Goal: Task Accomplishment & Management: Use online tool/utility

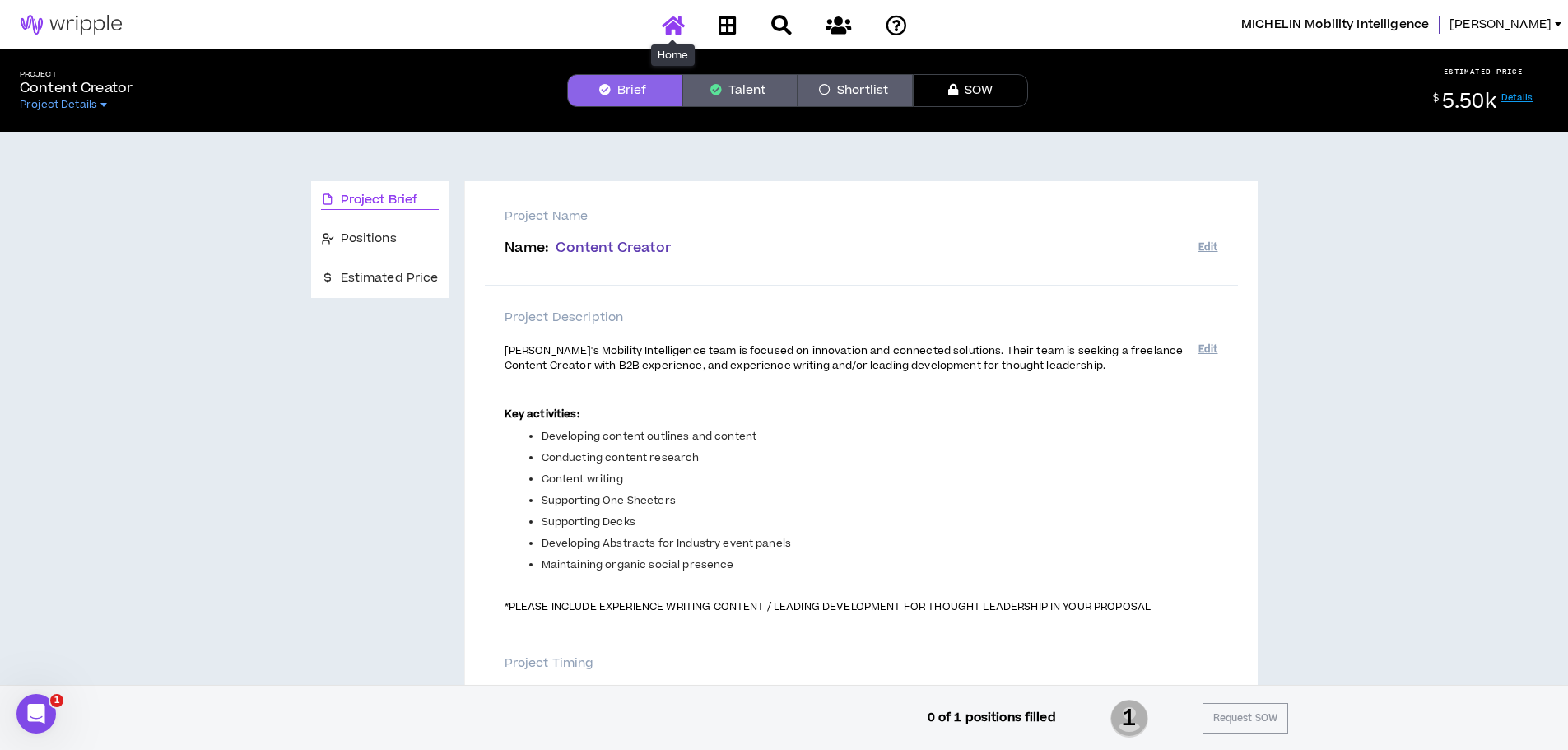
click at [664, 23] on icon at bounding box center [674, 25] width 23 height 21
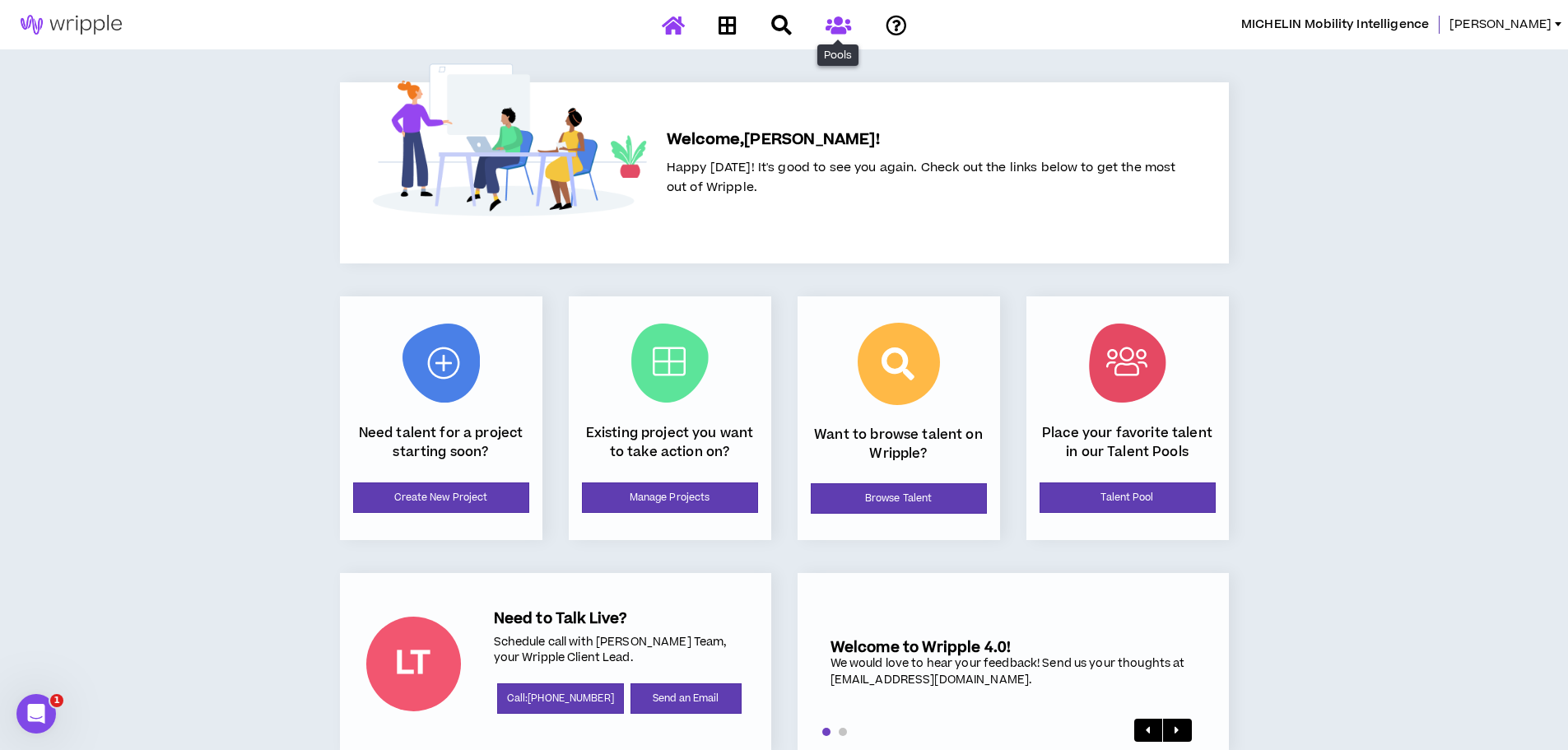
click at [841, 23] on icon at bounding box center [838, 25] width 26 height 21
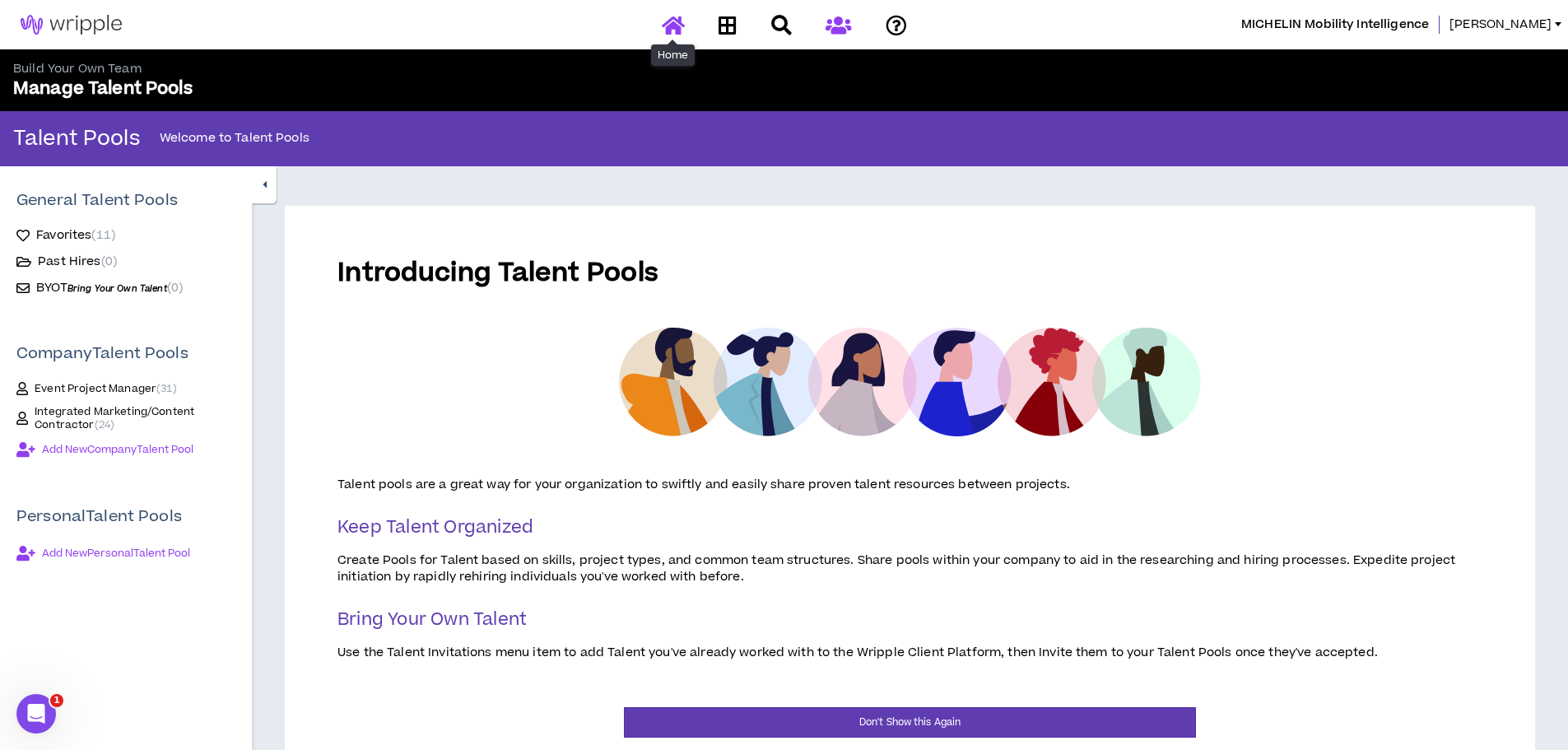
click at [664, 27] on icon at bounding box center [674, 25] width 23 height 21
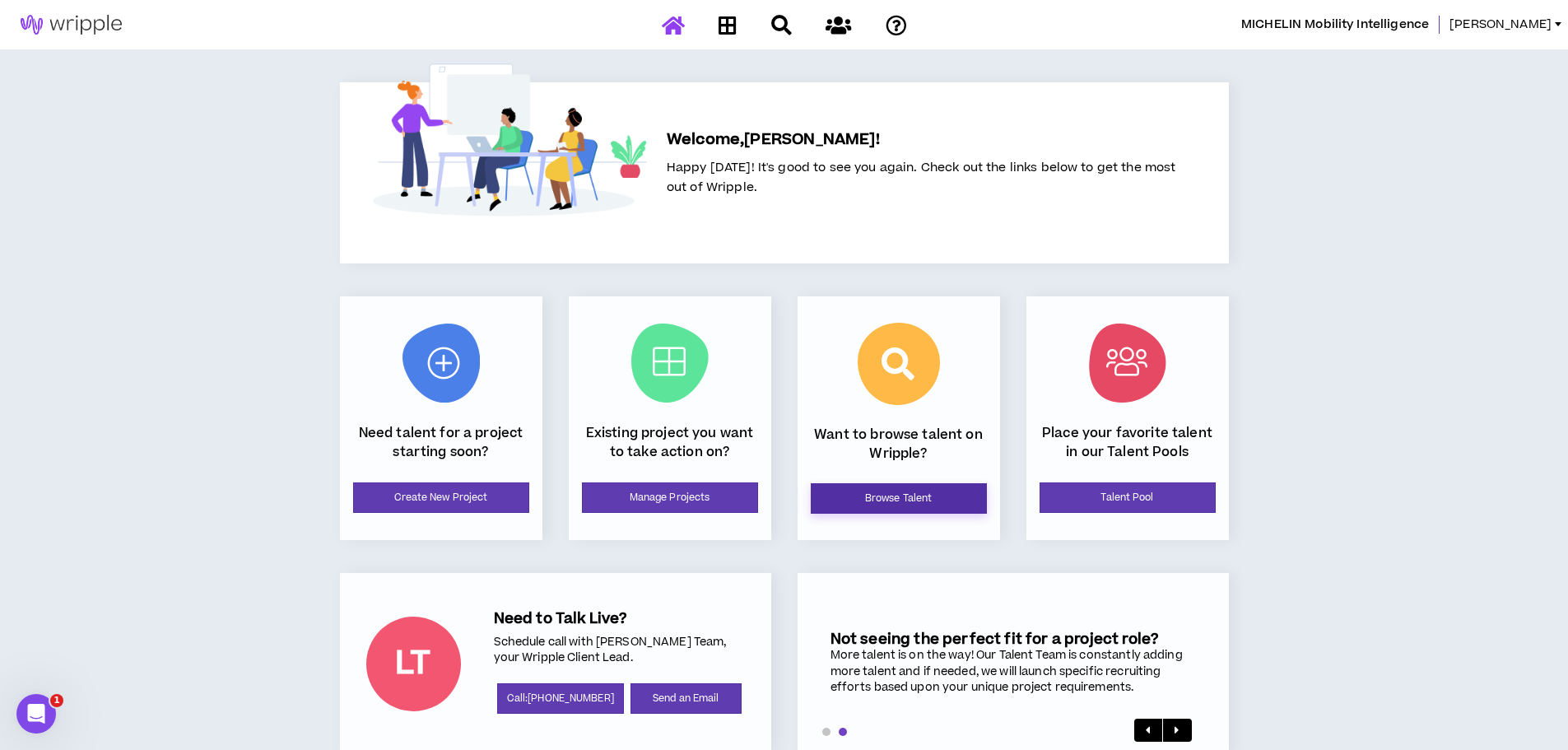
click at [881, 503] on link "Browse Talent" at bounding box center [898, 499] width 176 height 30
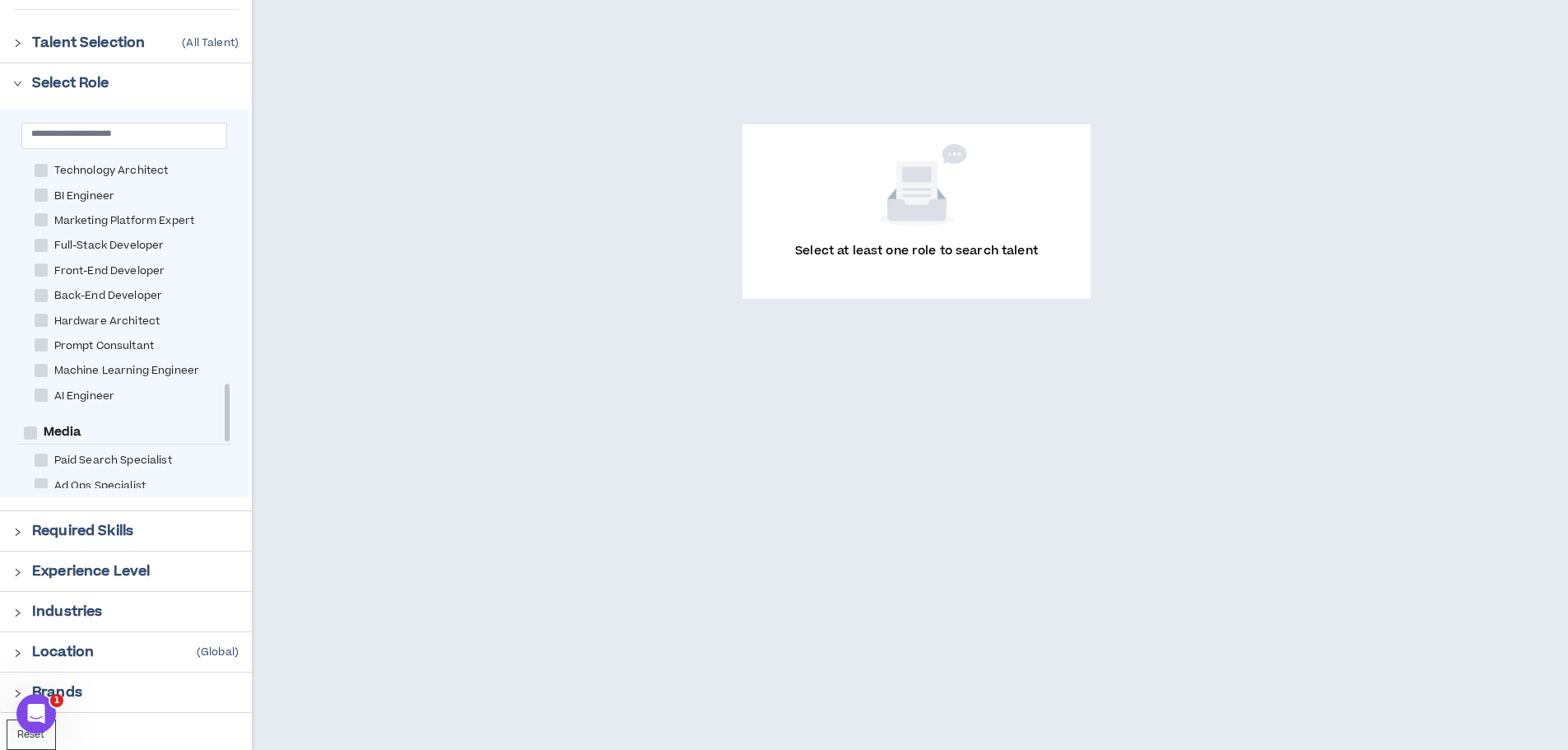
scroll to position [1153, 0]
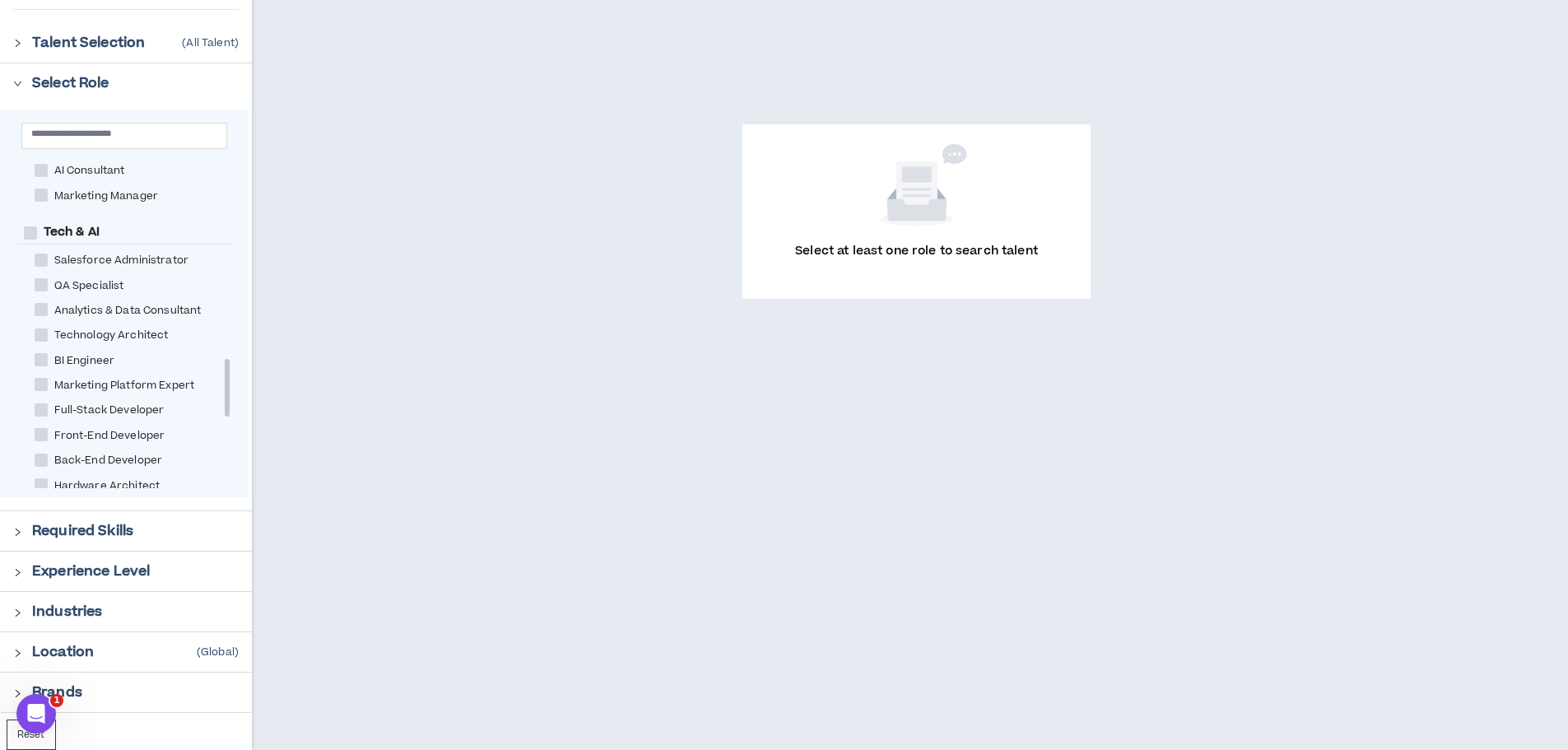
click at [45, 304] on span at bounding box center [41, 310] width 13 height 13
checkbox Consultant "****"
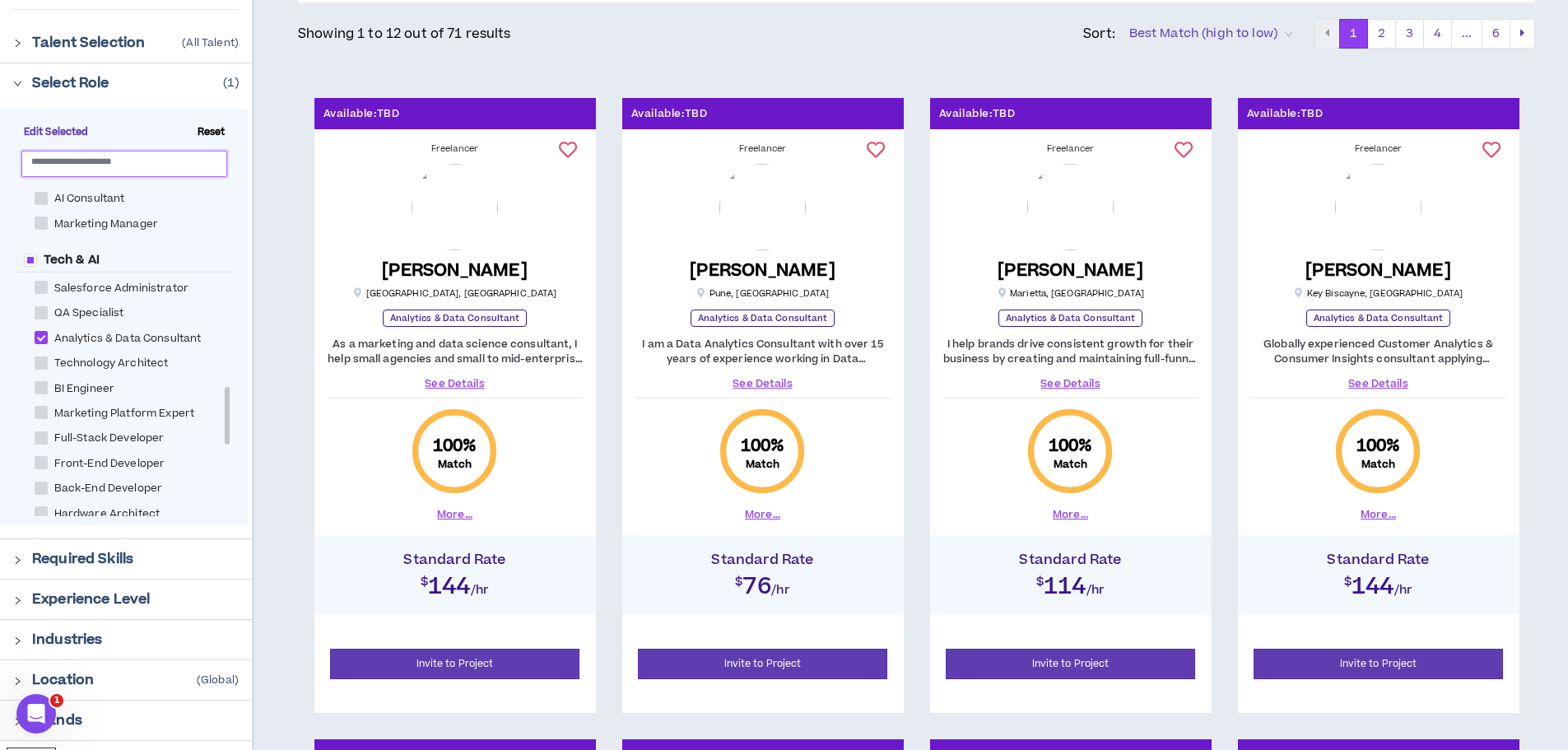
click at [148, 160] on input "text" at bounding box center [117, 160] width 173 height 13
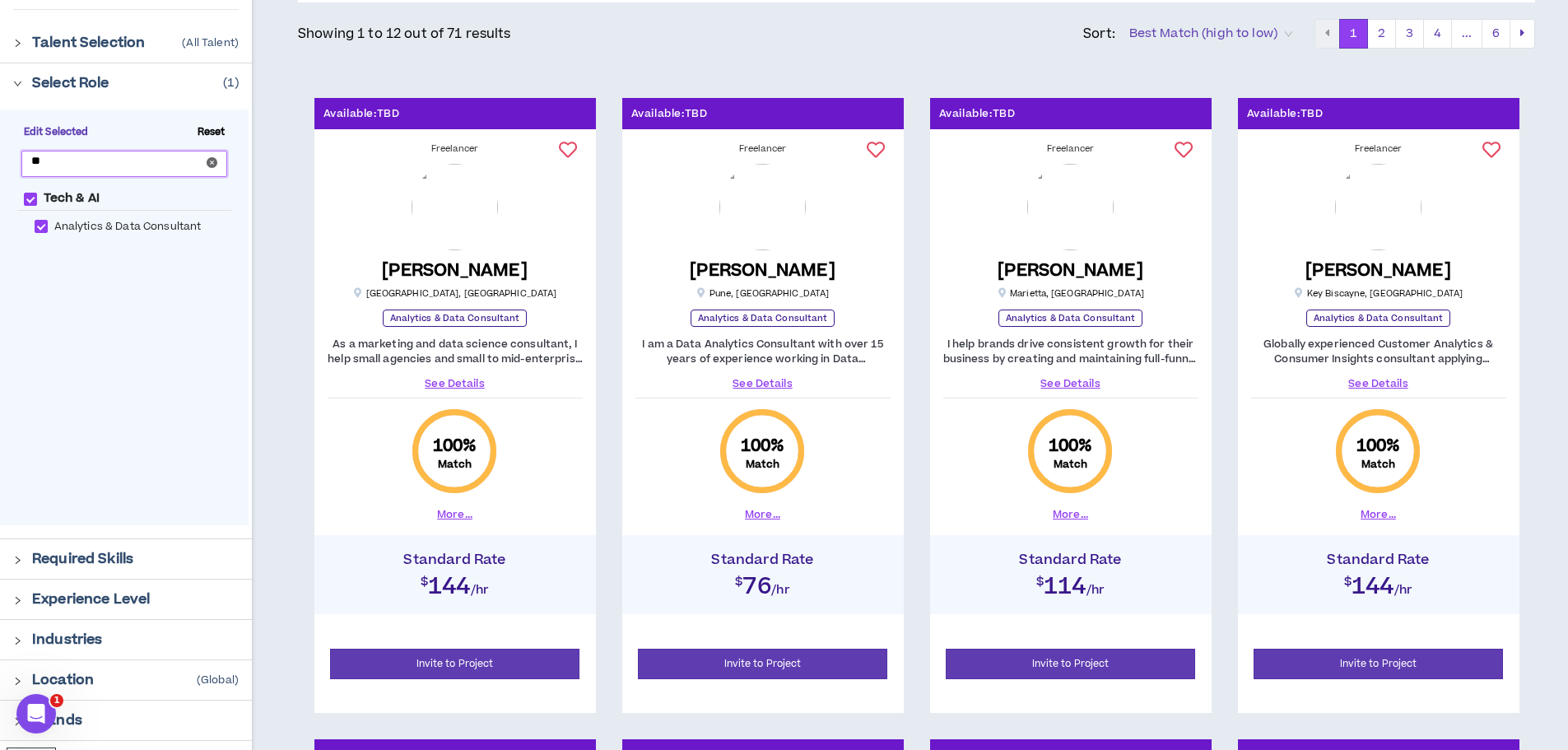
type input "*"
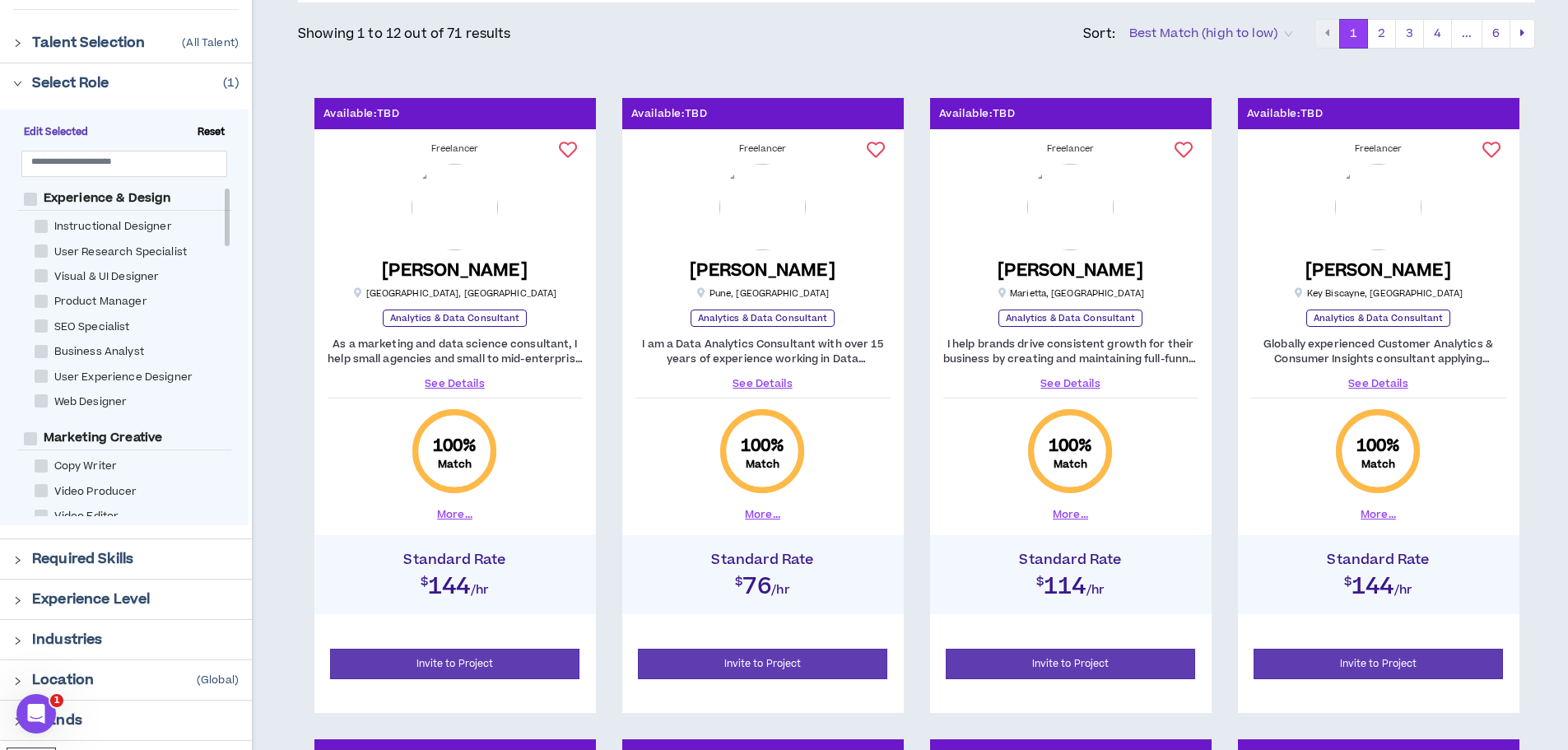
click at [769, 378] on link "See Details" at bounding box center [763, 384] width 255 height 15
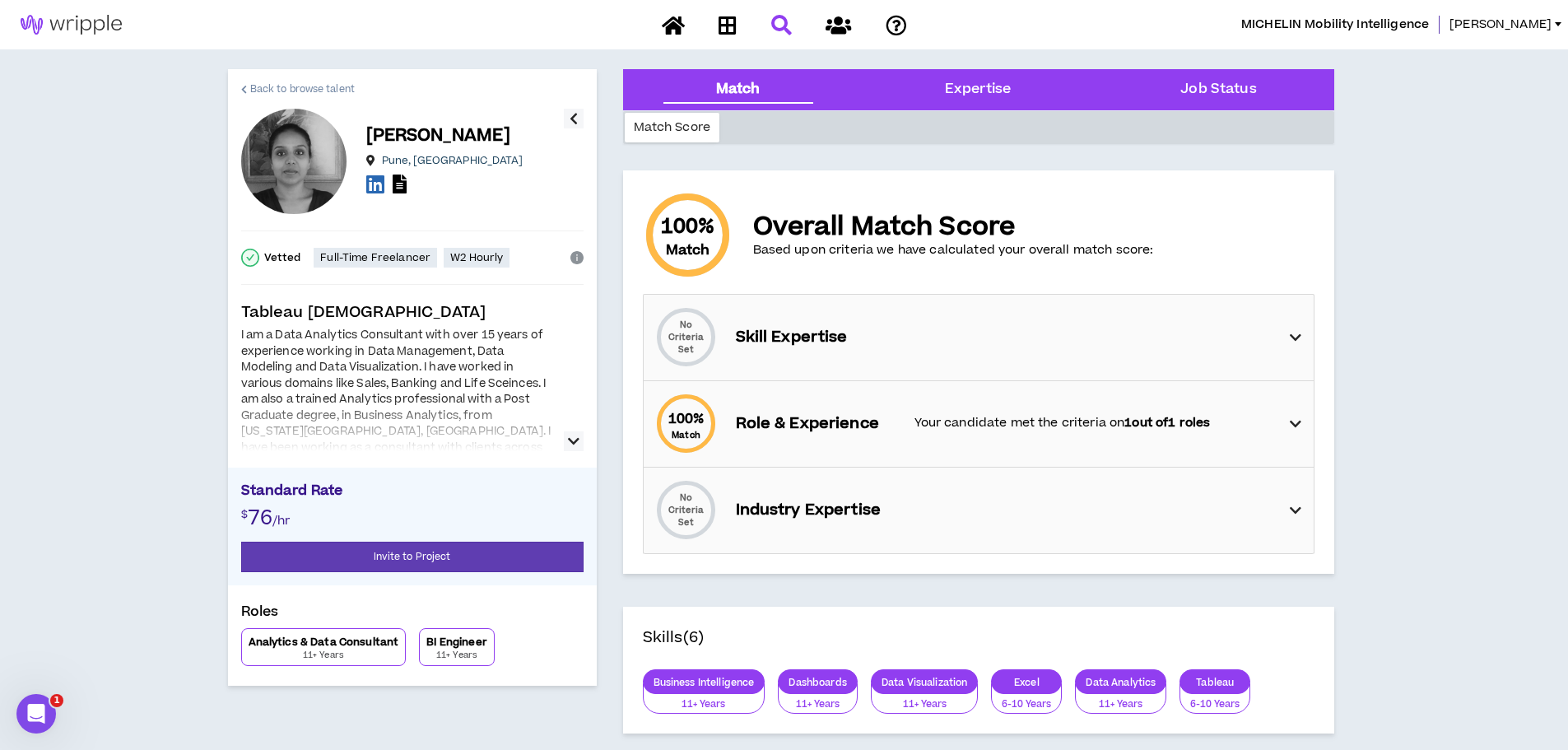
click at [288, 88] on span "Back to browse talent" at bounding box center [302, 89] width 104 height 16
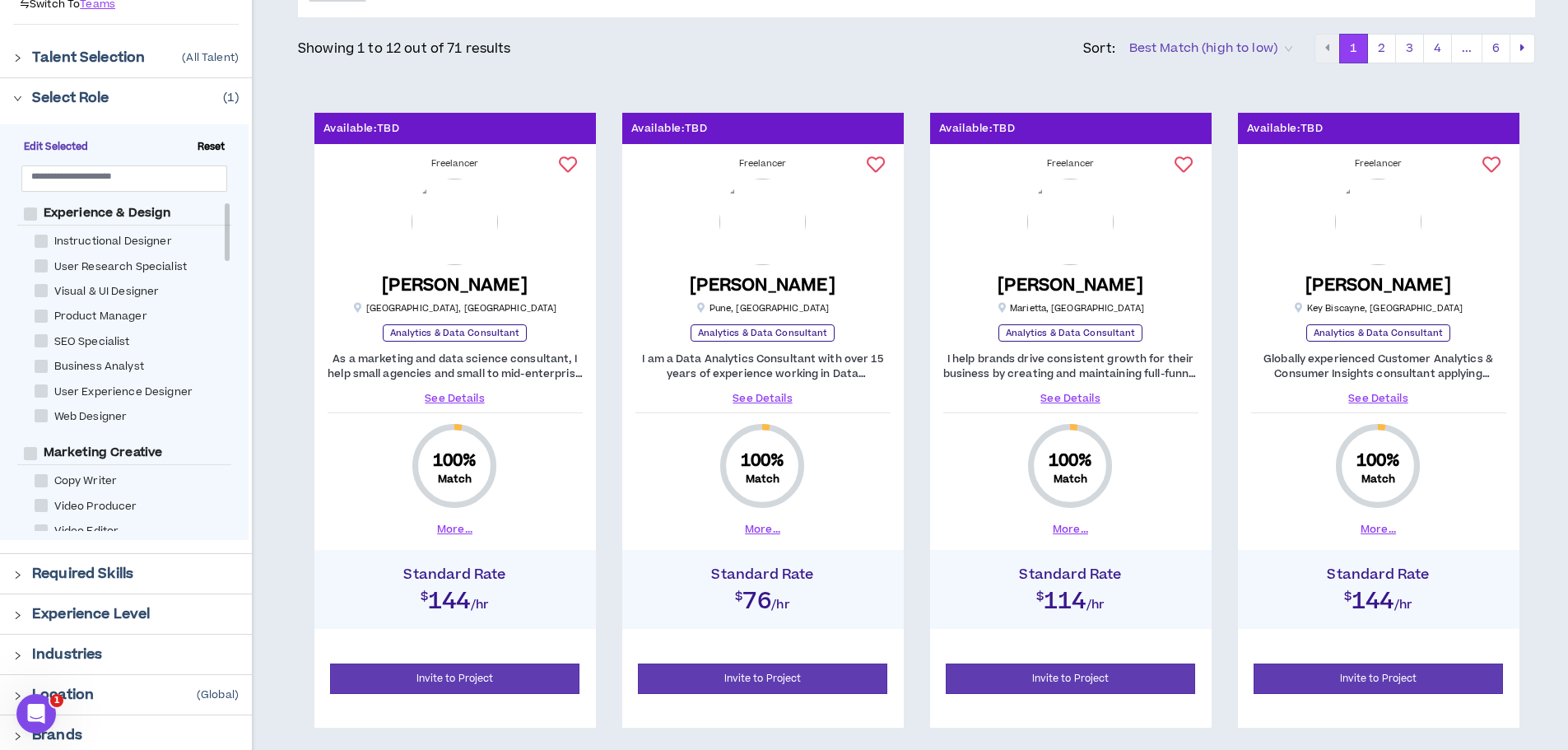
scroll to position [186, 0]
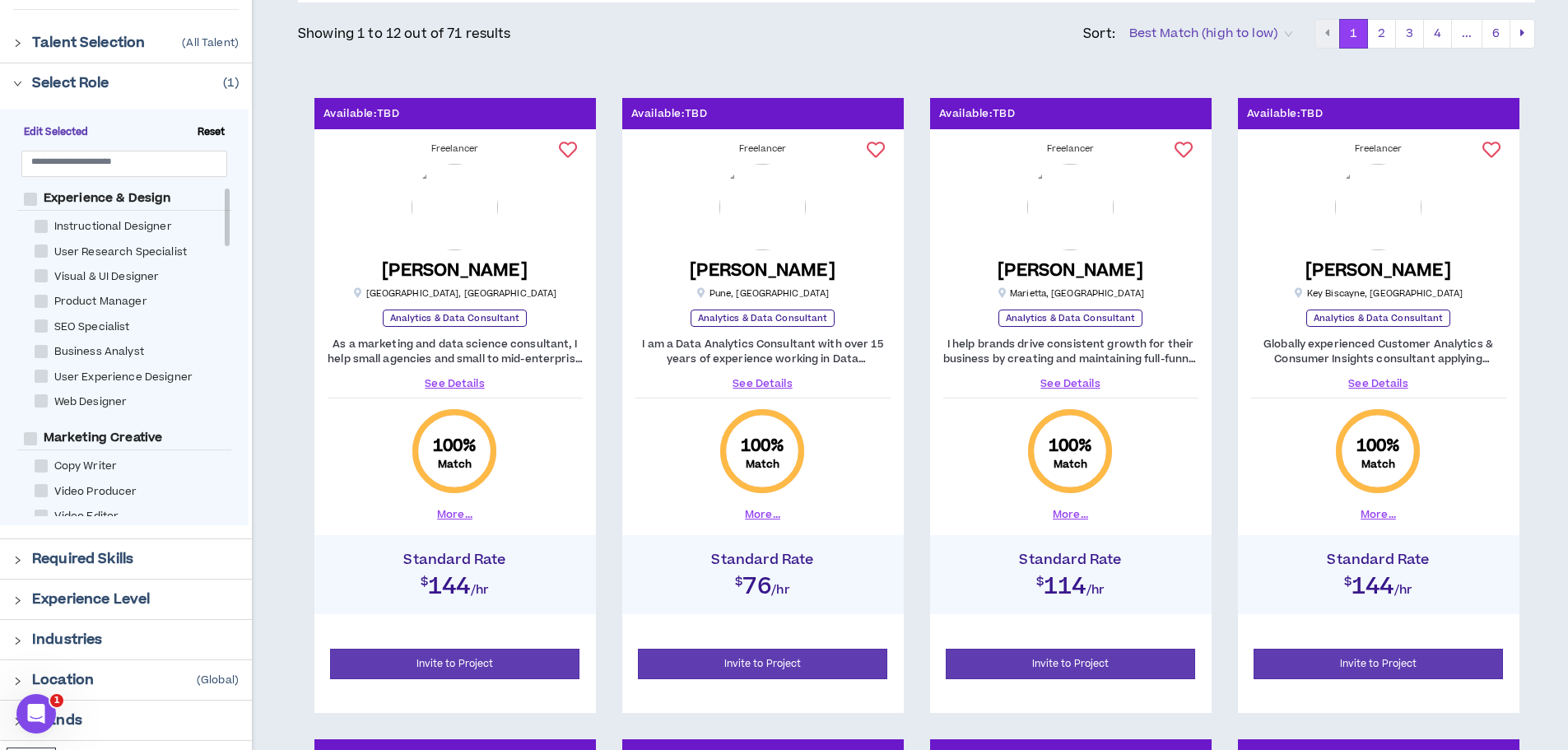
click at [1379, 384] on link "See Details" at bounding box center [1379, 384] width 255 height 15
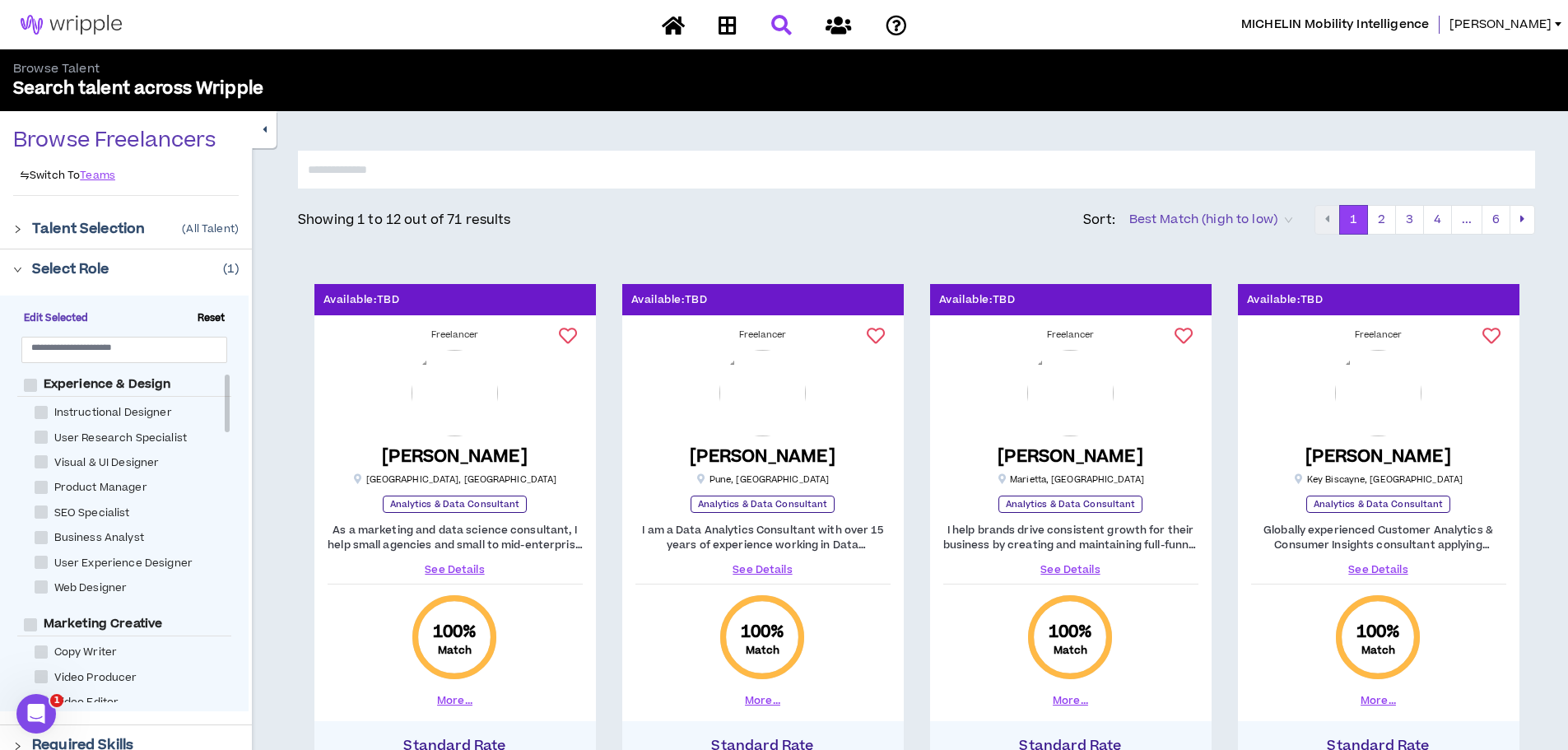
click at [865, 171] on input "text" at bounding box center [917, 169] width 1237 height 38
type input "**********"
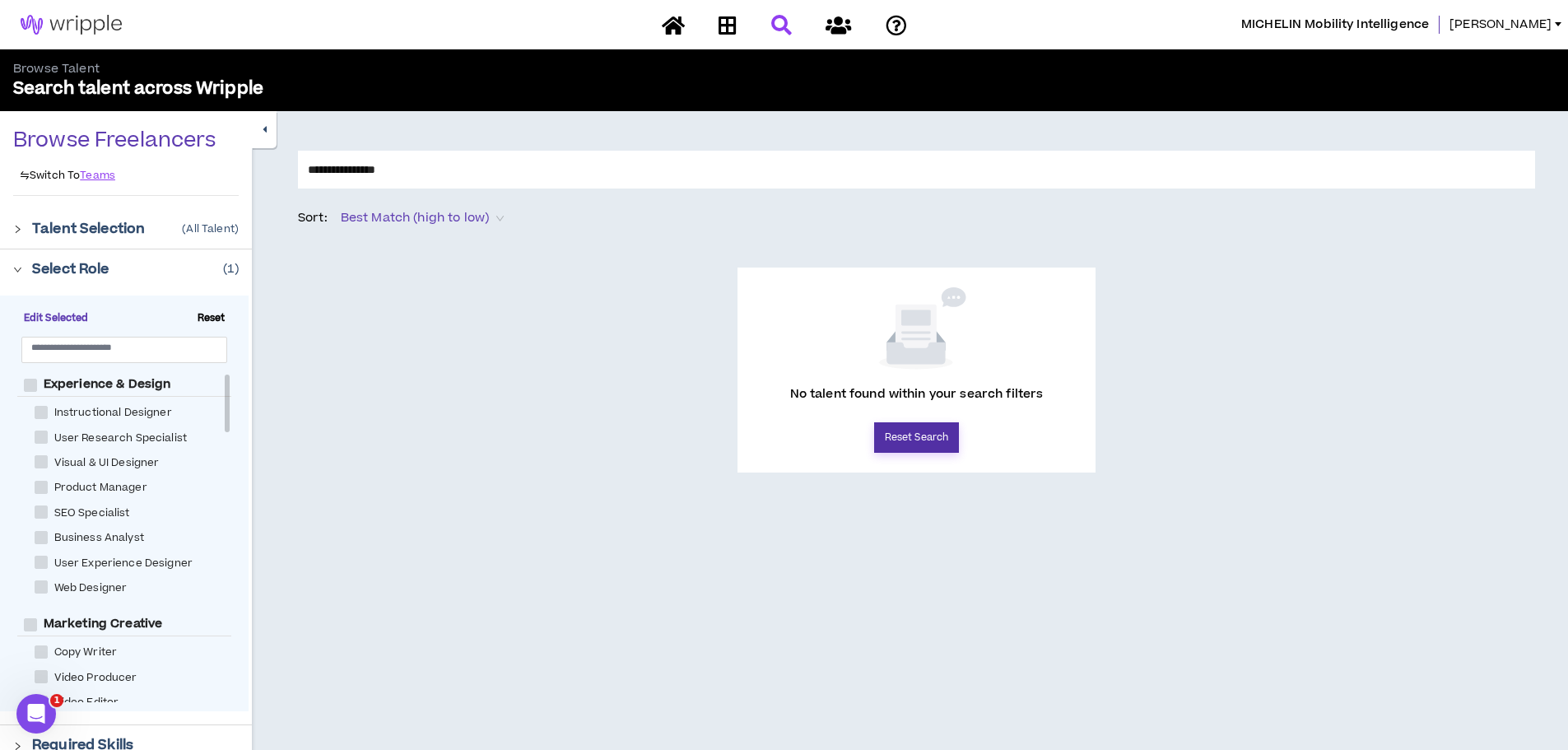
click at [934, 441] on button "Reset Search" at bounding box center [917, 438] width 85 height 30
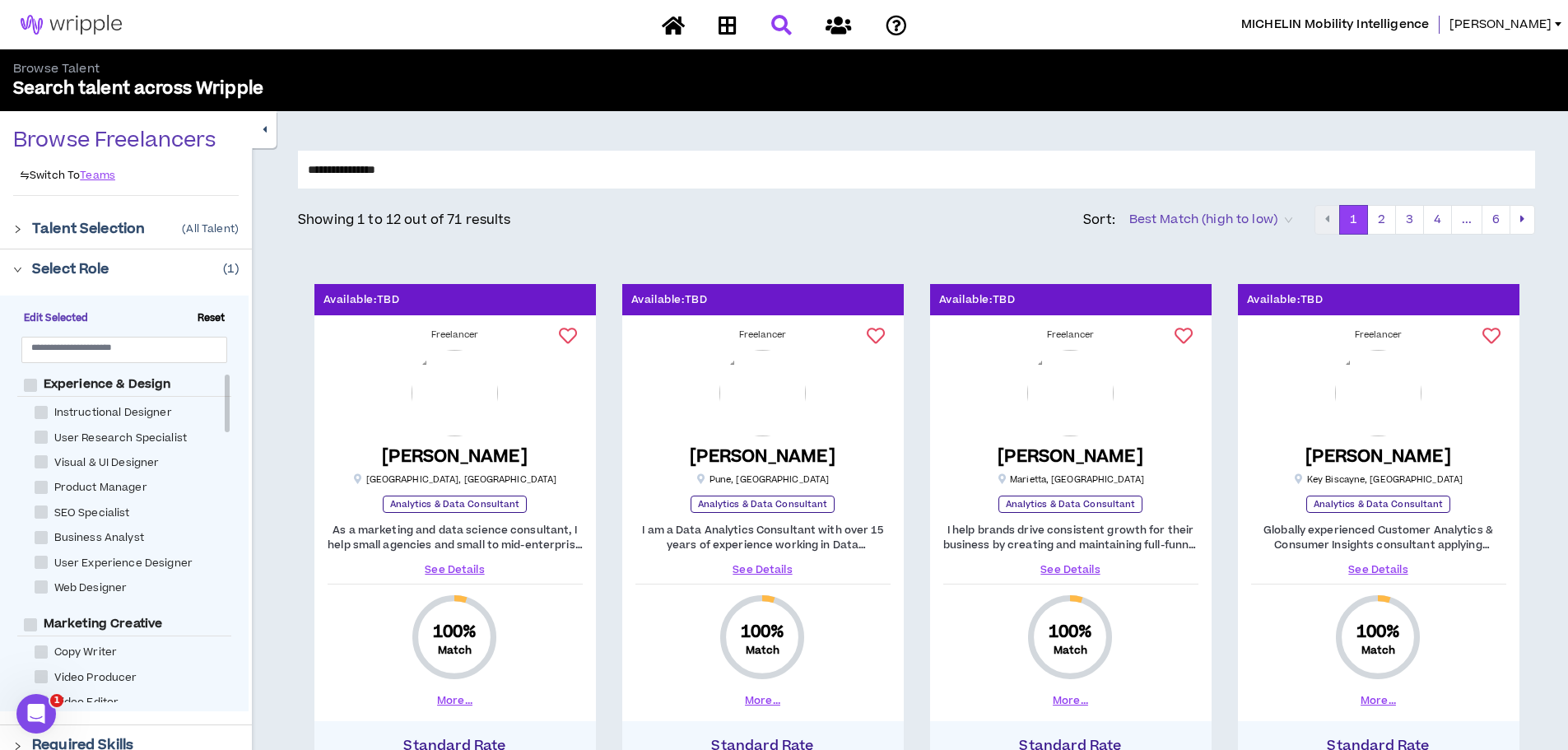
scroll to position [494, 0]
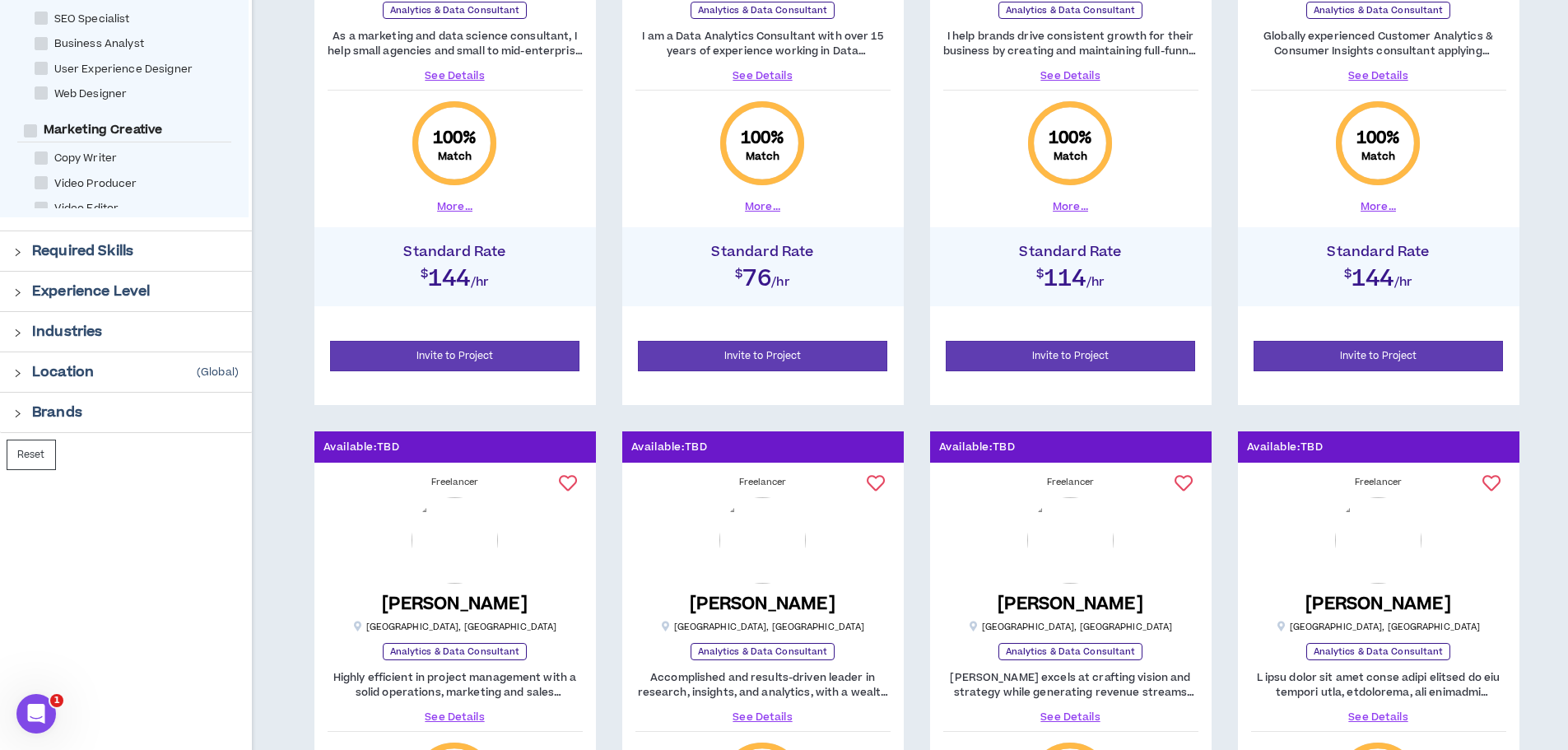
click at [25, 251] on div at bounding box center [23, 251] width 19 height 18
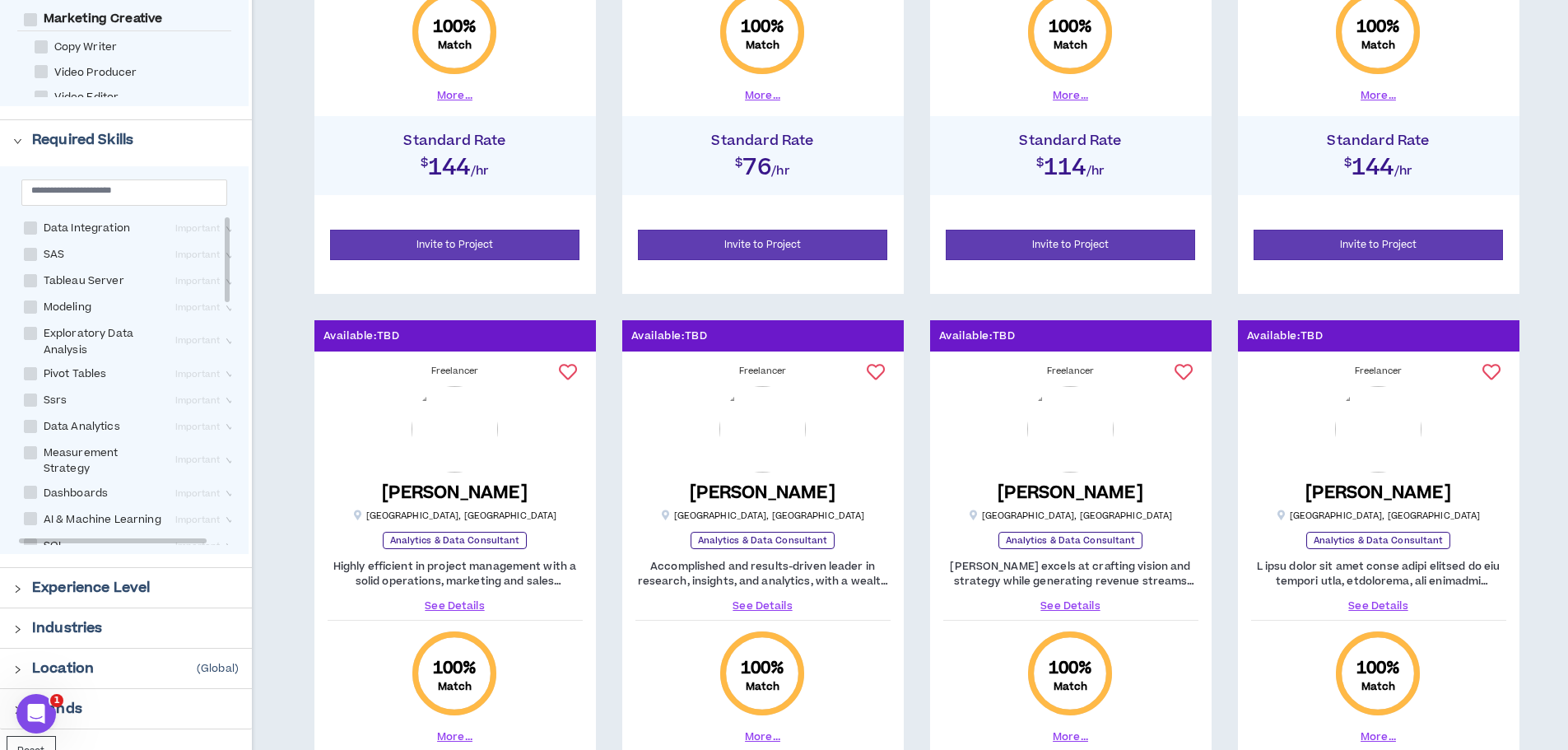
scroll to position [576, 0]
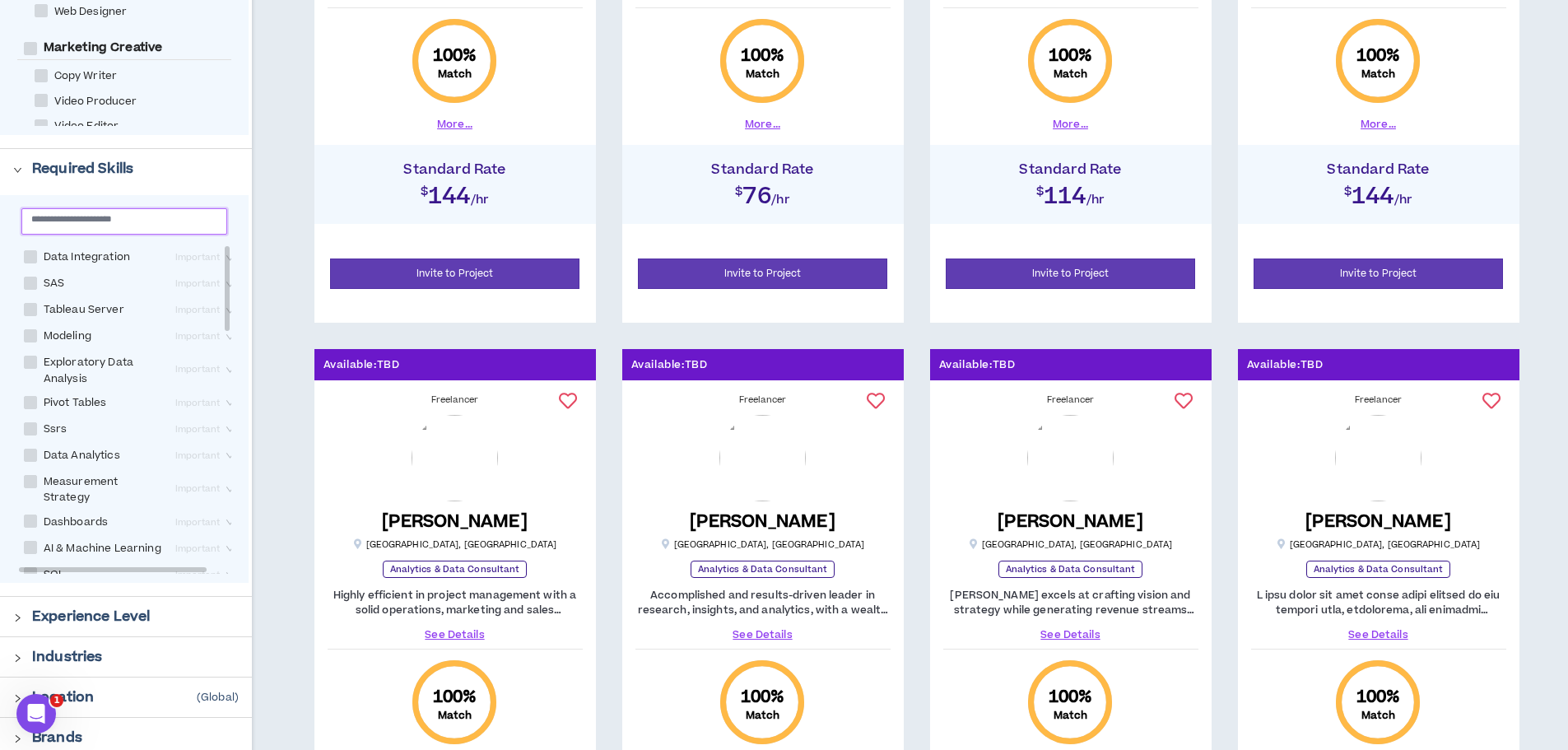
click at [139, 221] on input "text" at bounding box center [117, 218] width 173 height 13
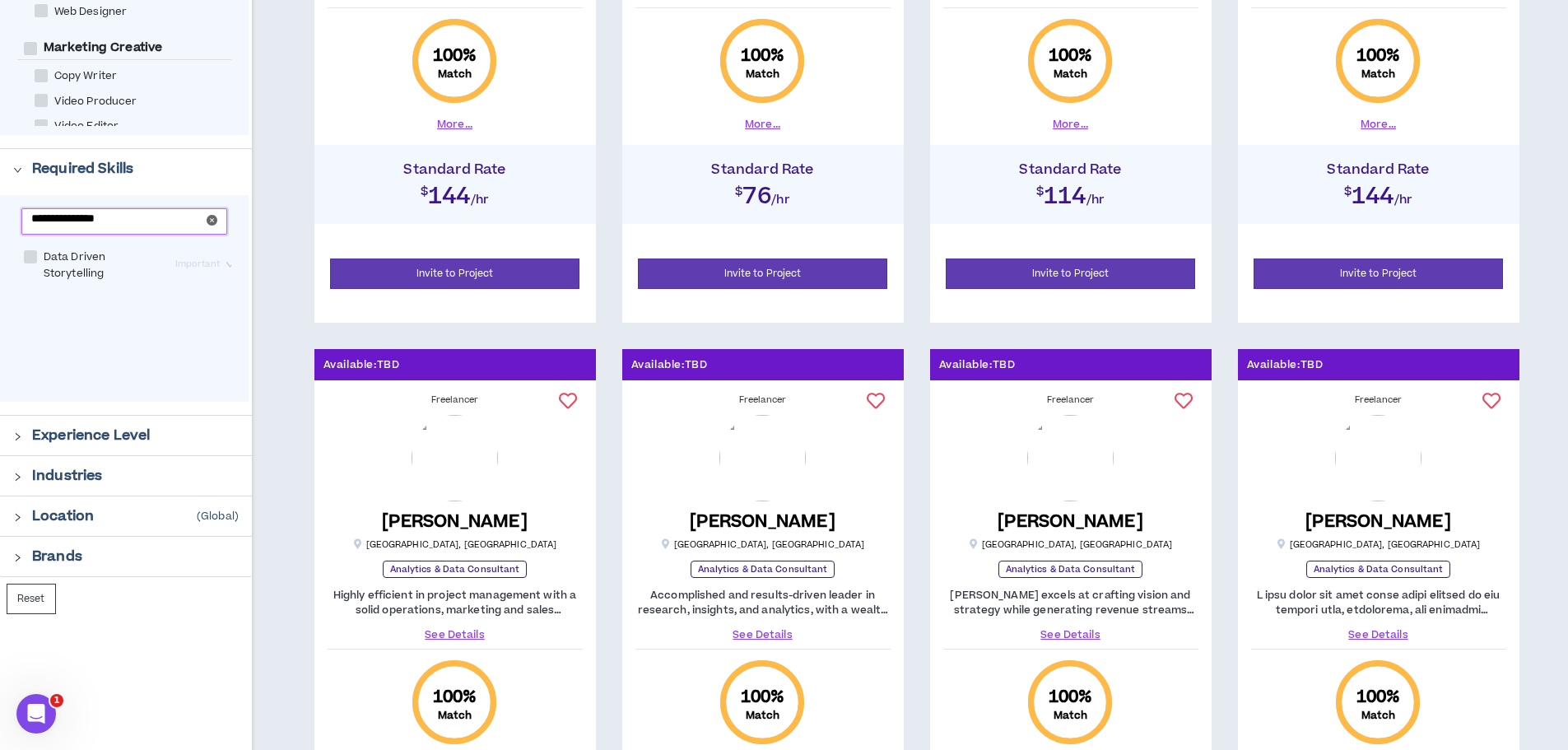
type input "**********"
click at [22, 259] on div "Data Driven Storytelling Important" at bounding box center [133, 265] width 231 height 40
click at [25, 255] on span at bounding box center [31, 257] width 13 height 13
checkbox Storytelling "****"
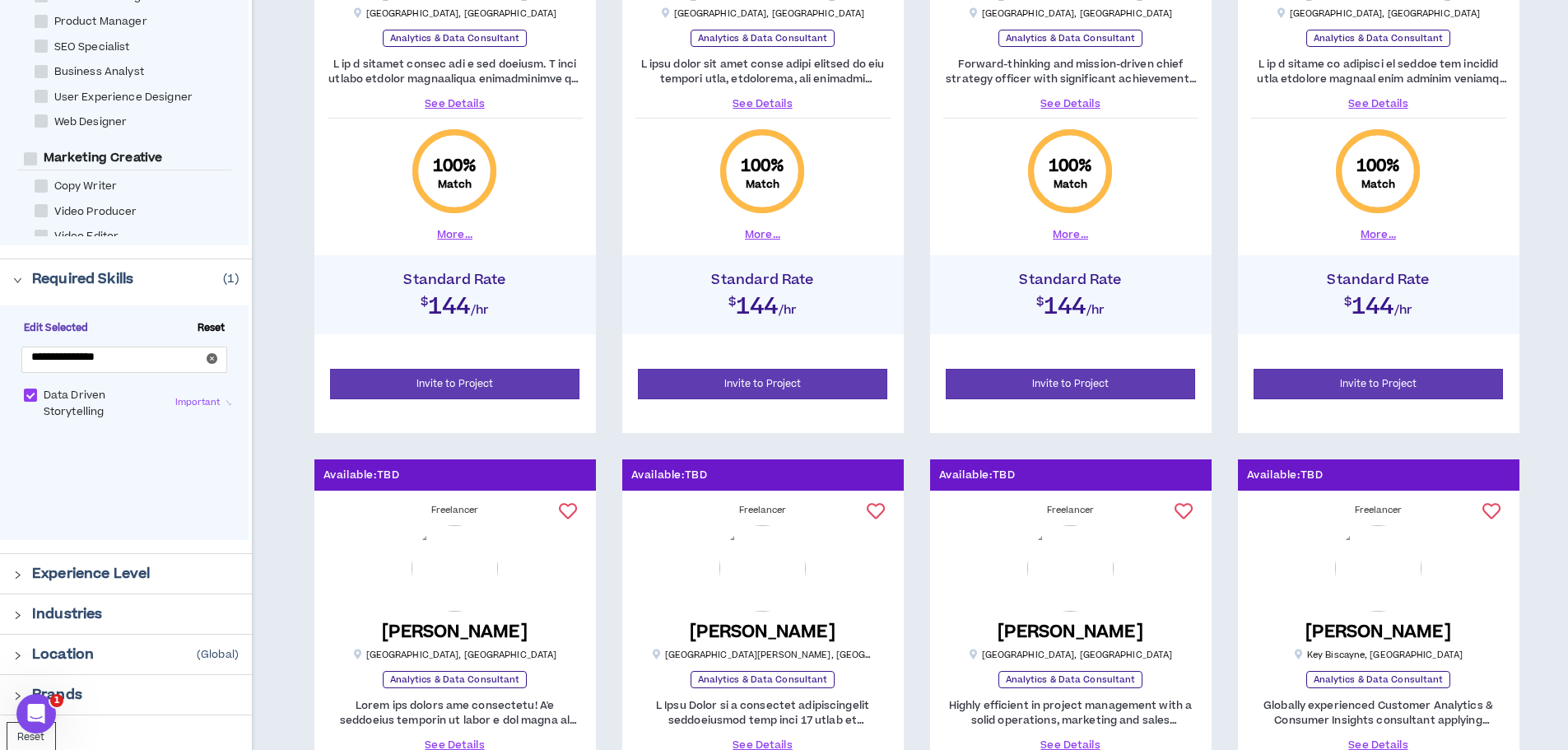
scroll to position [576, 0]
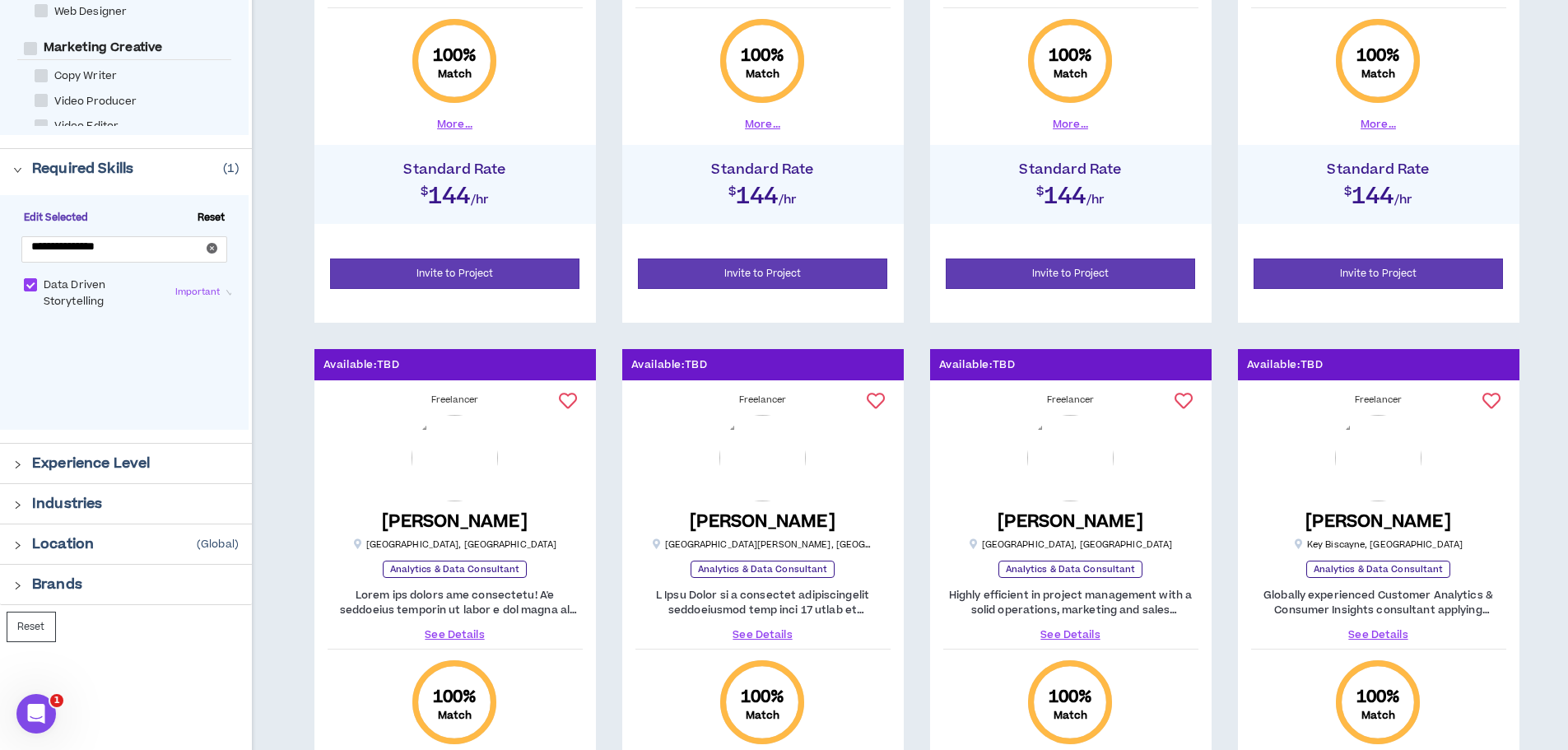
drag, startPoint x: 8, startPoint y: 498, endPoint x: 17, endPoint y: 495, distance: 9.5
click at [14, 498] on div "Industries" at bounding box center [126, 504] width 252 height 39
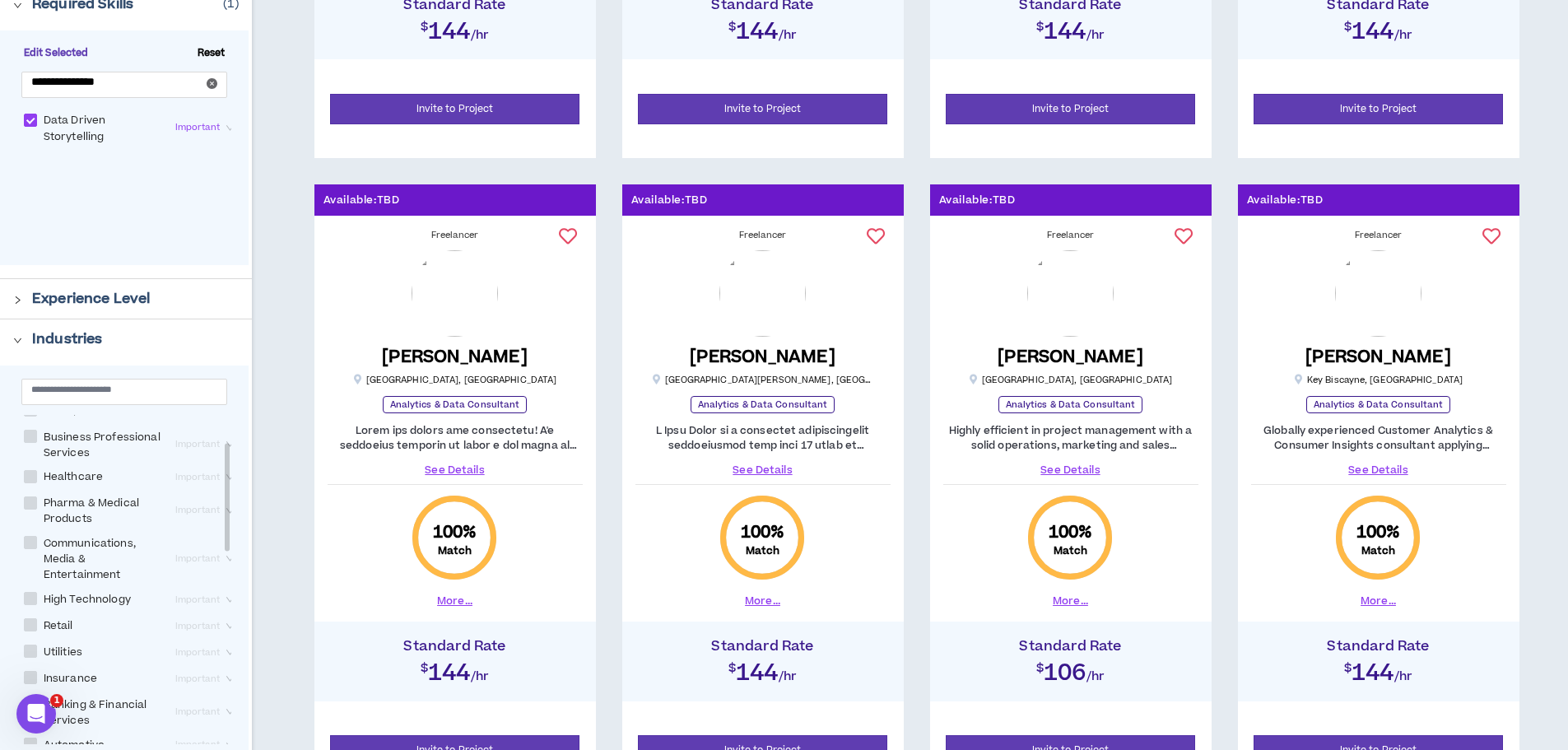
scroll to position [83, 0]
click at [29, 404] on span at bounding box center [31, 398] width 13 height 13
checkbox Services "****"
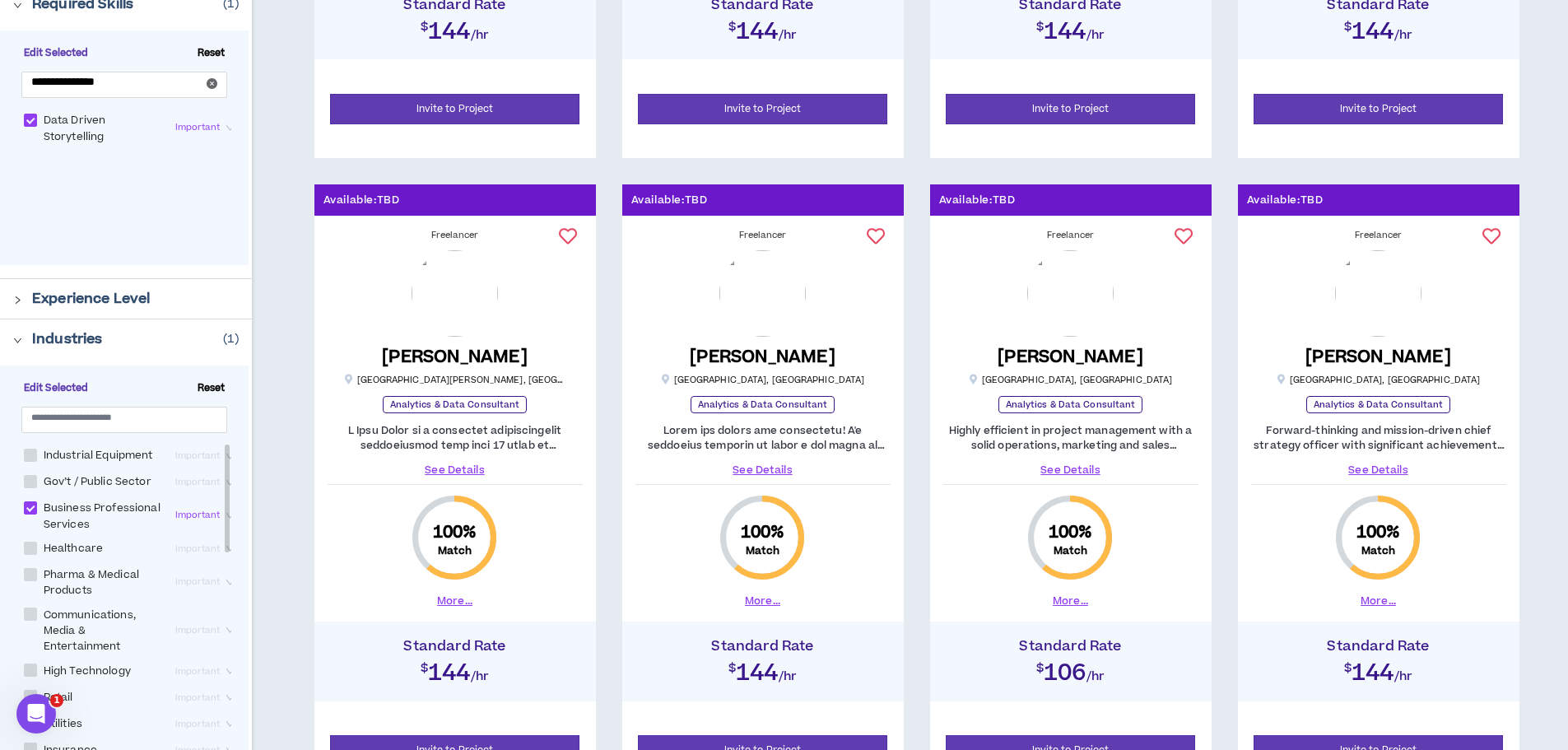
click at [29, 489] on span at bounding box center [31, 482] width 13 height 13
checkbox Sector "****"
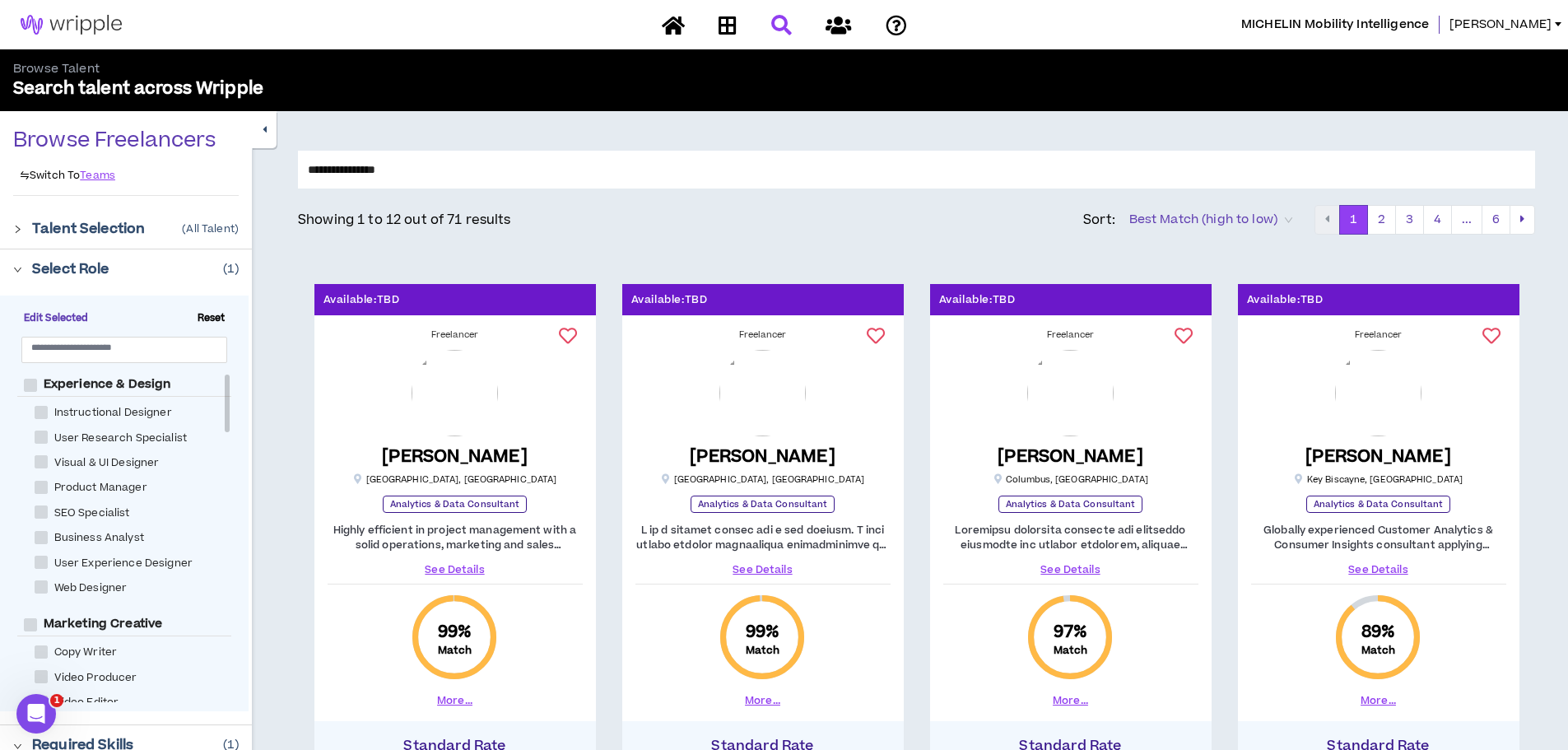
click at [1244, 215] on span "Best Match (high to low)" at bounding box center [1211, 220] width 163 height 25
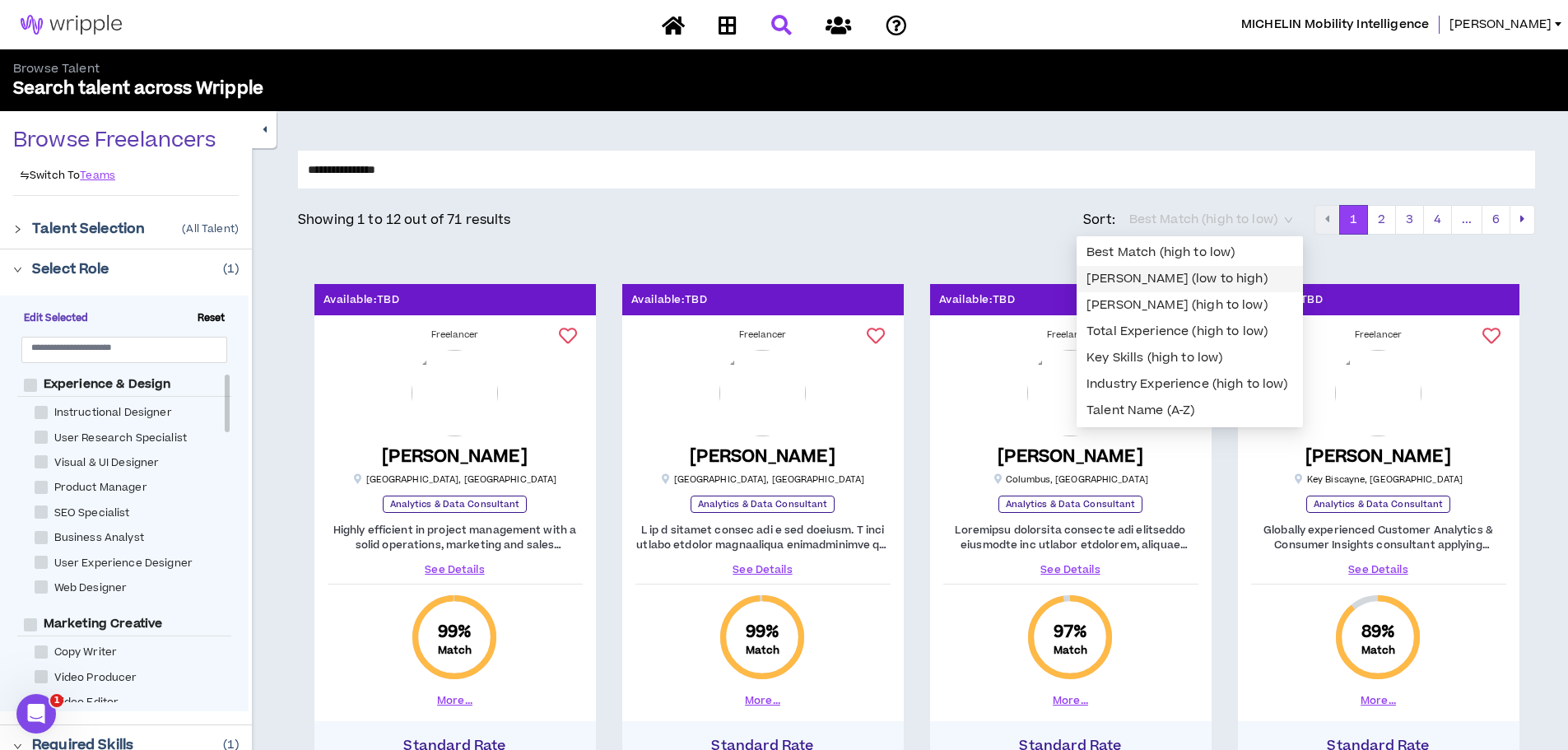
click at [1199, 279] on div "[PERSON_NAME] (low to high)" at bounding box center [1189, 279] width 206 height 18
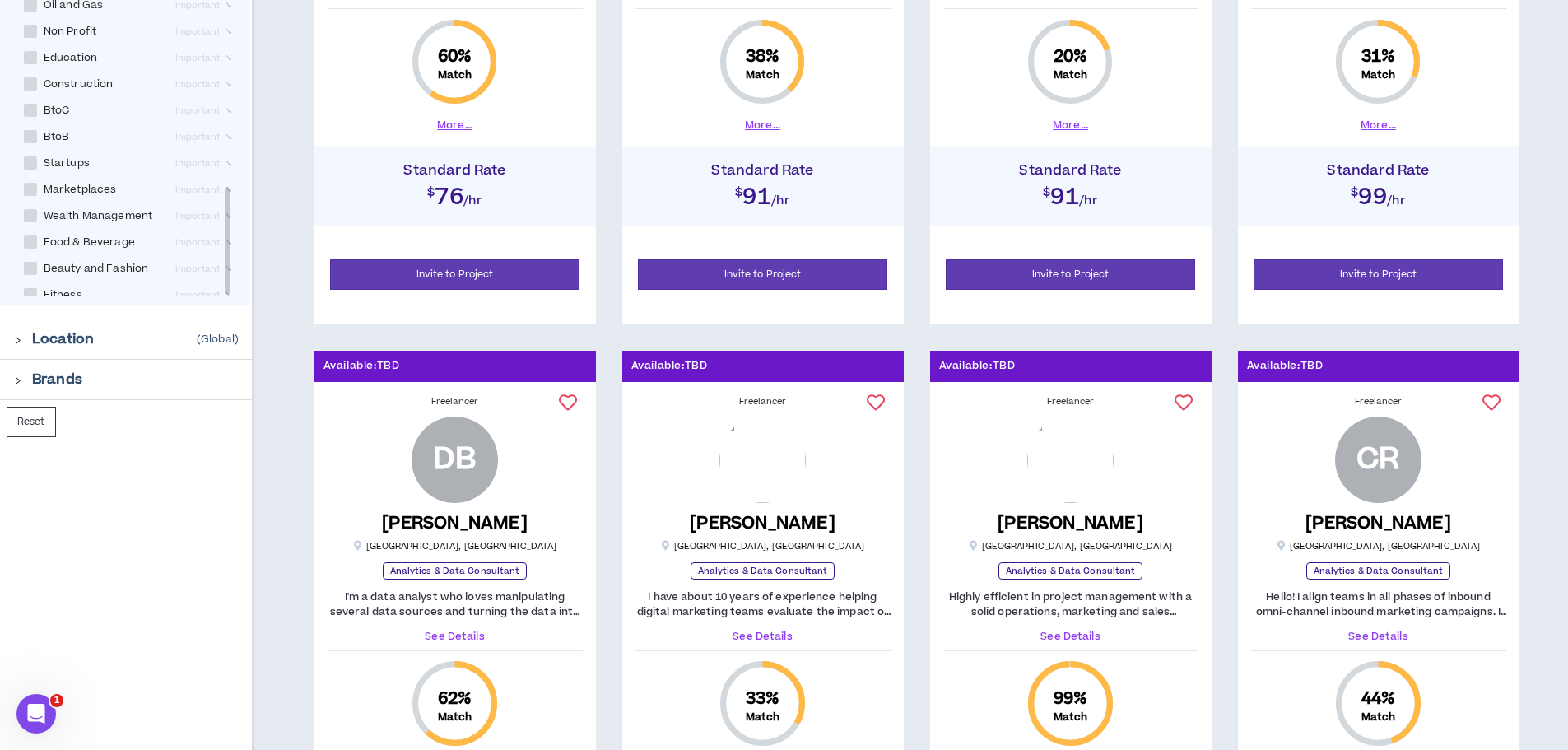
scroll to position [1071, 0]
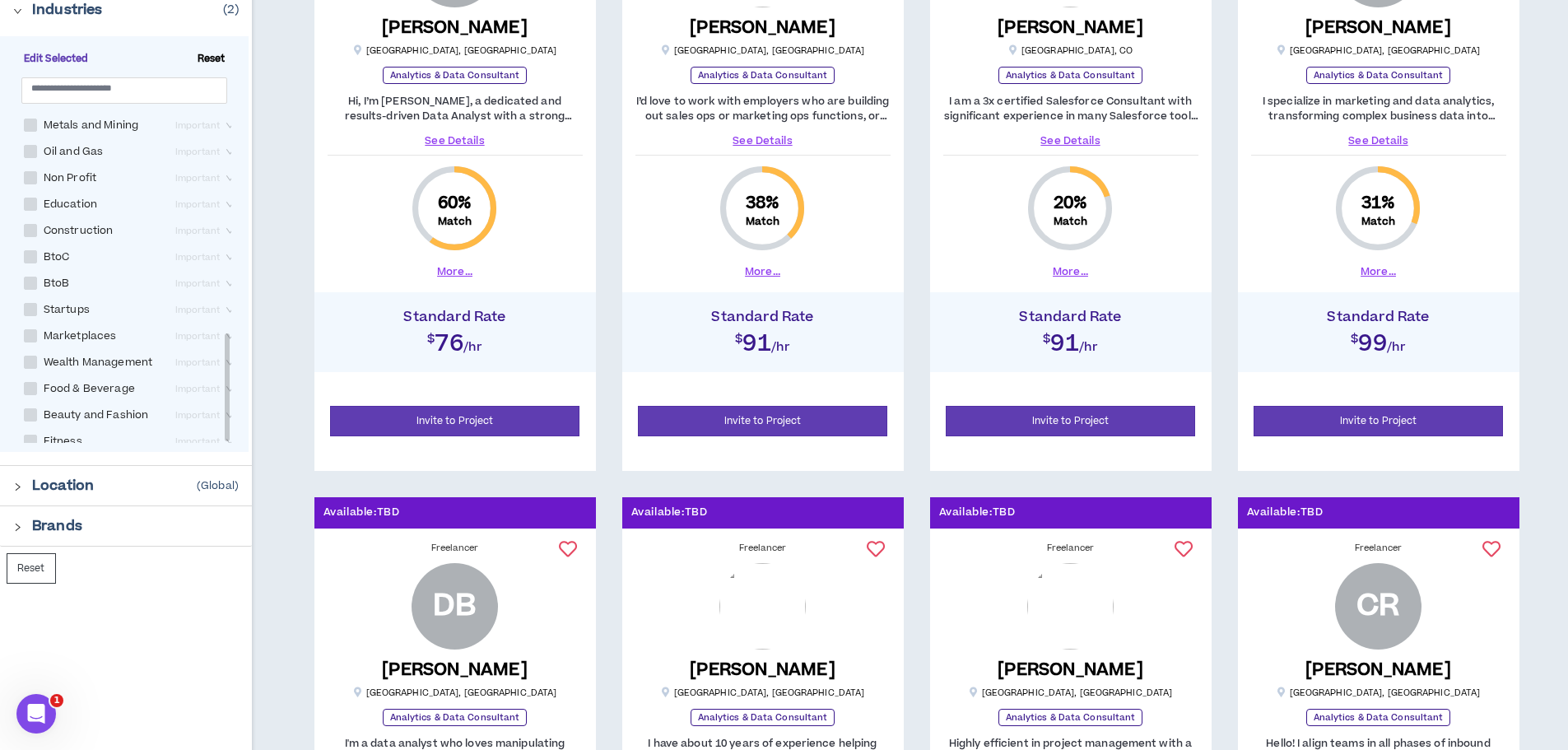
click at [27, 276] on span at bounding box center [31, 283] width 13 height 13
checkbox input "****"
click at [33, 303] on span at bounding box center [31, 310] width 13 height 13
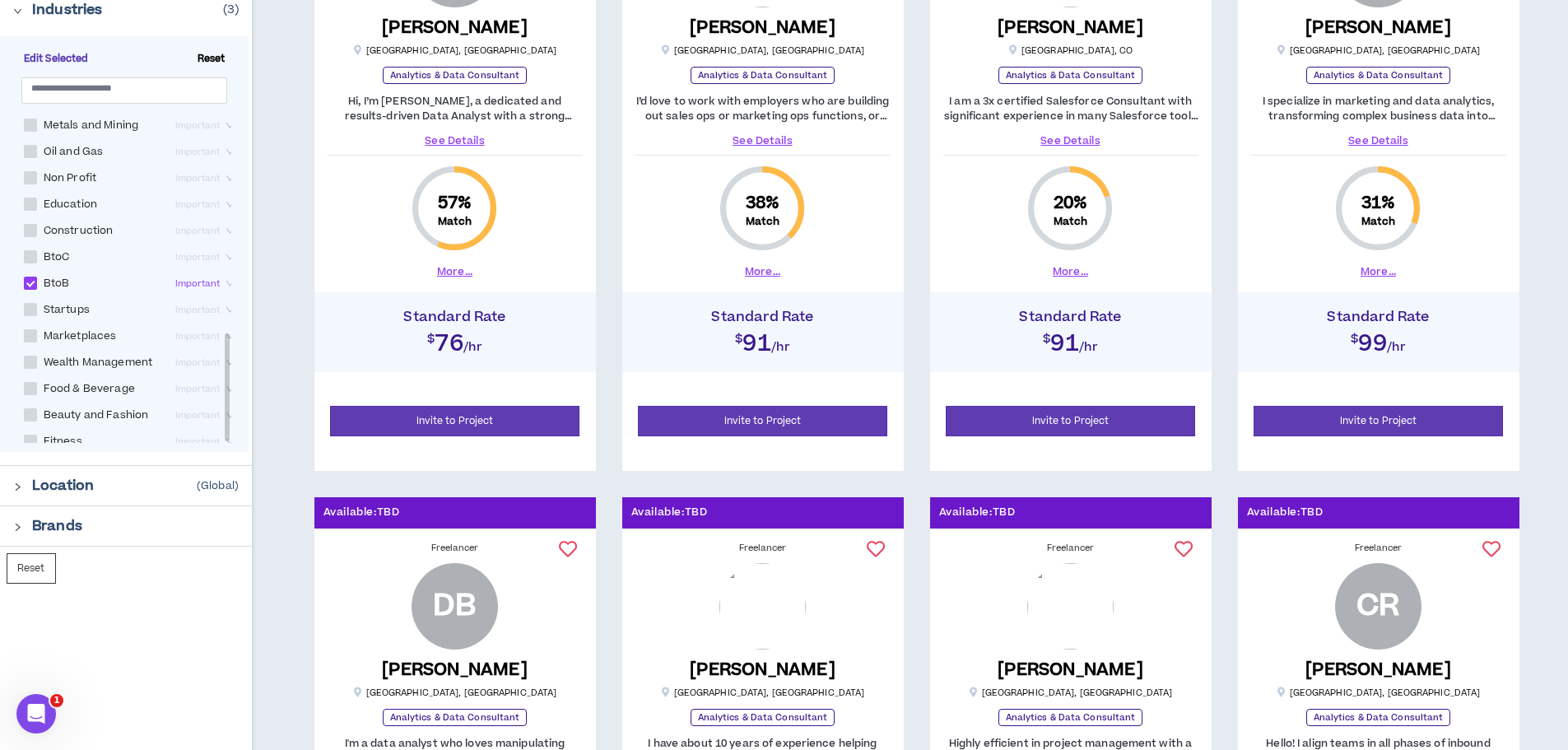
checkbox input "****"
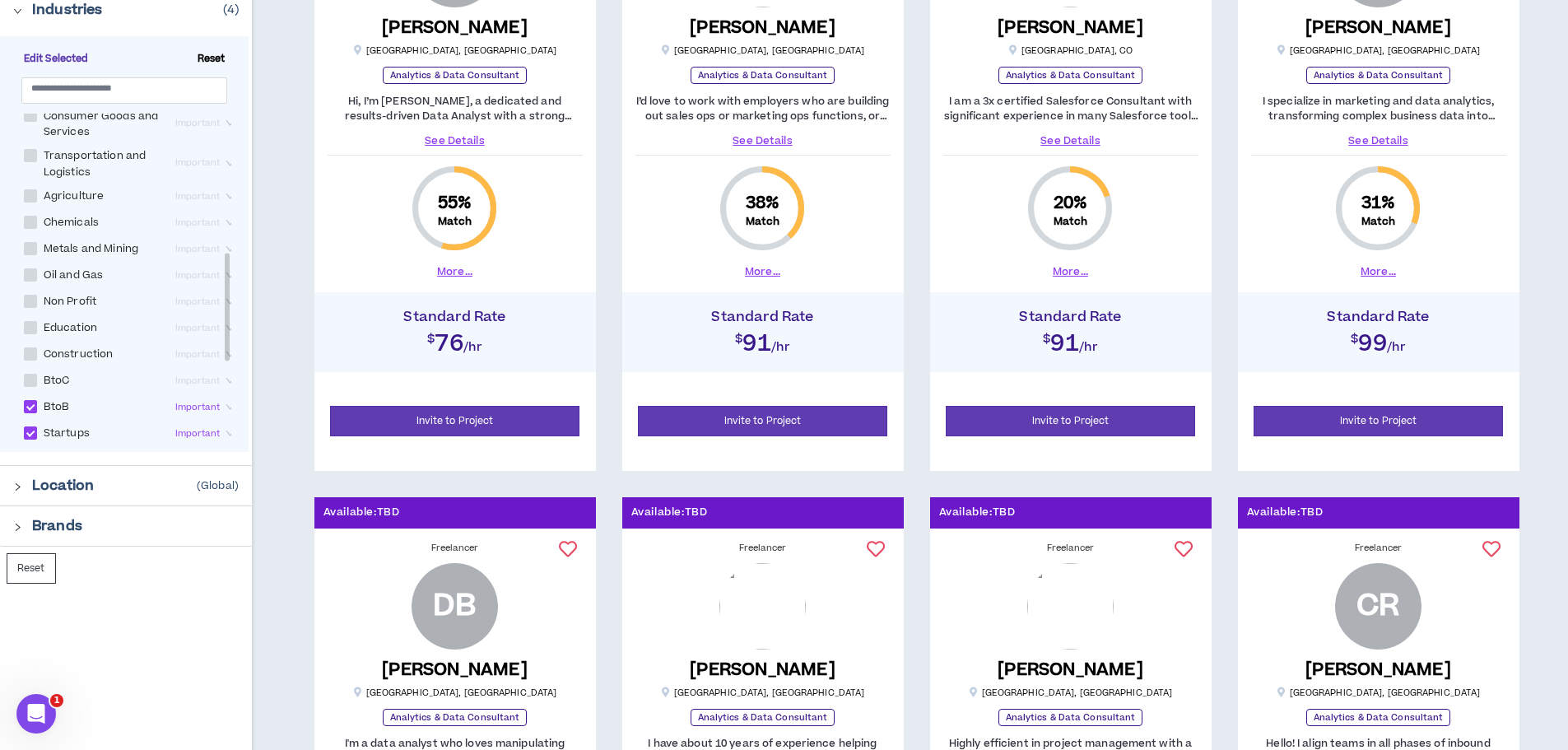
scroll to position [424, 0]
click at [28, 189] on span at bounding box center [31, 182] width 13 height 13
checkbox Logistics "****"
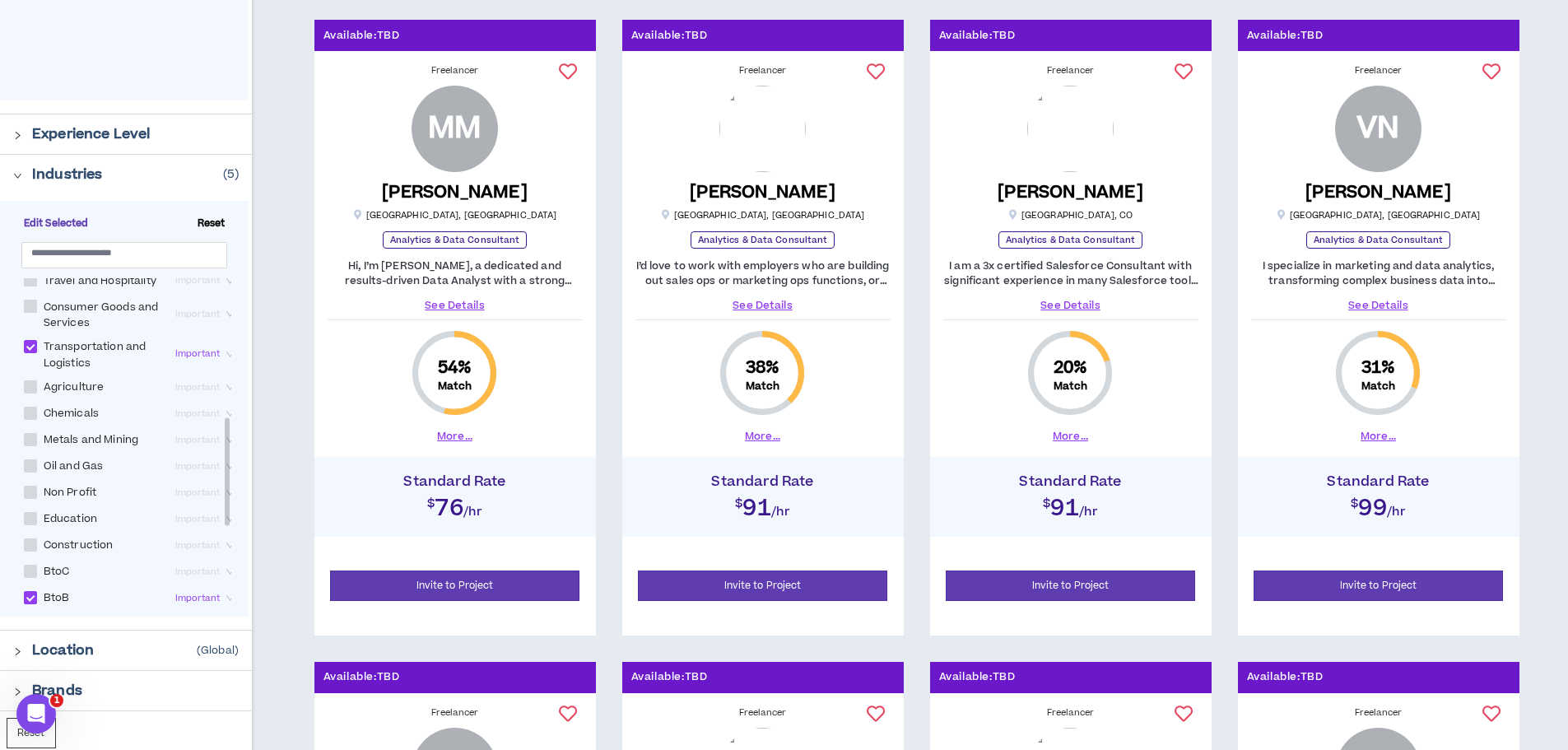
scroll to position [589, 0]
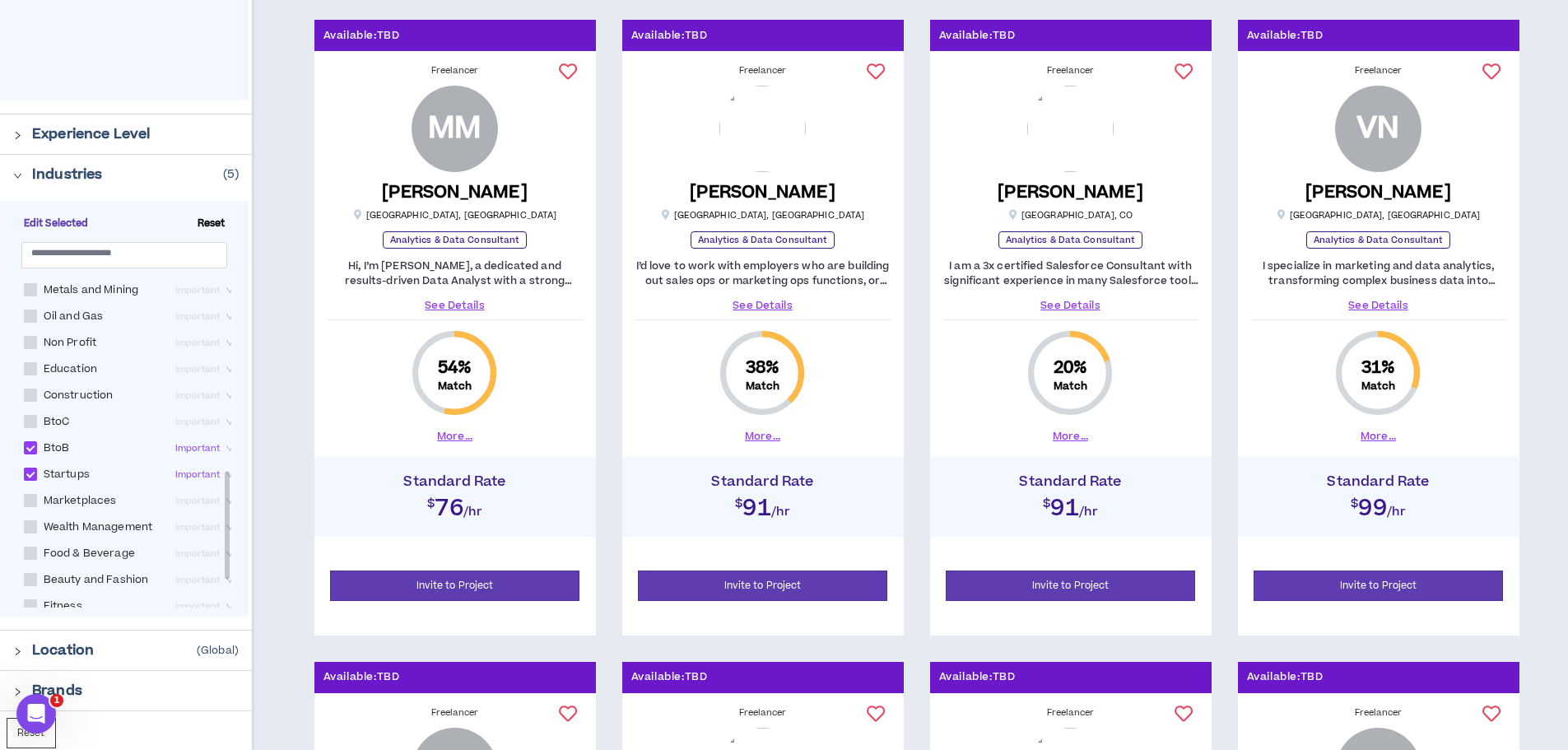
click at [29, 481] on span at bounding box center [31, 474] width 13 height 13
checkbox input "*****"
click at [781, 300] on link "See Details" at bounding box center [763, 306] width 255 height 15
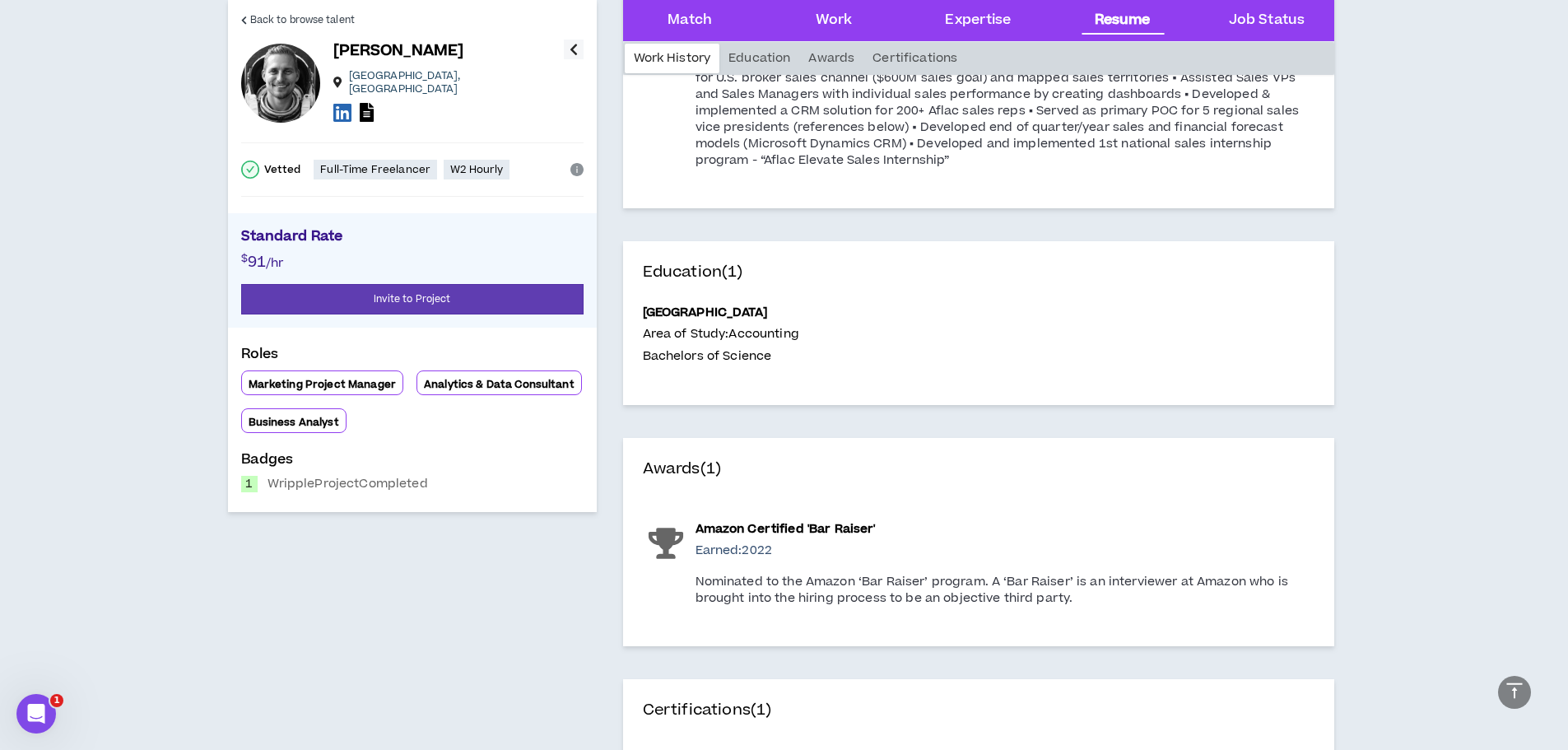
scroll to position [1894, 0]
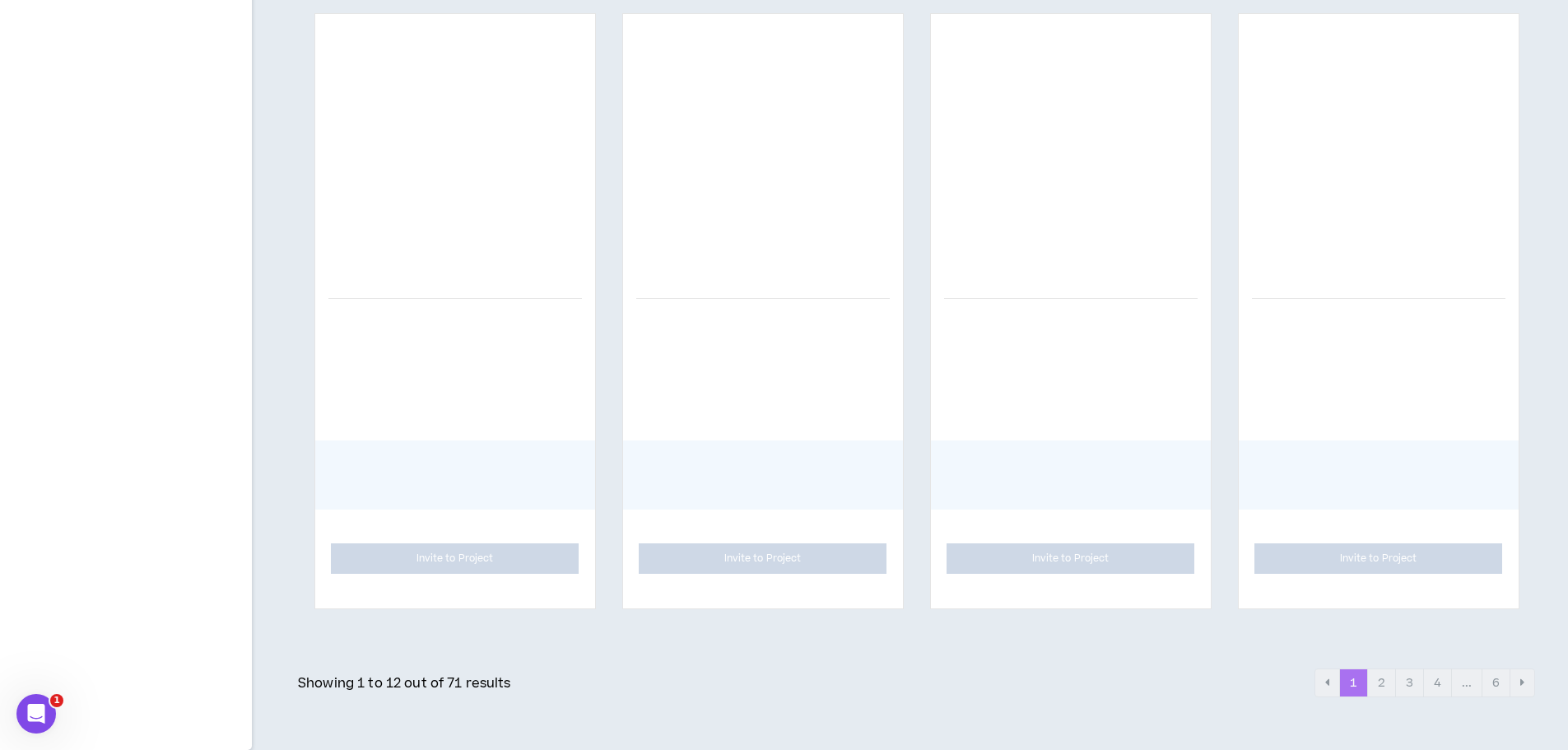
scroll to position [1573, 0]
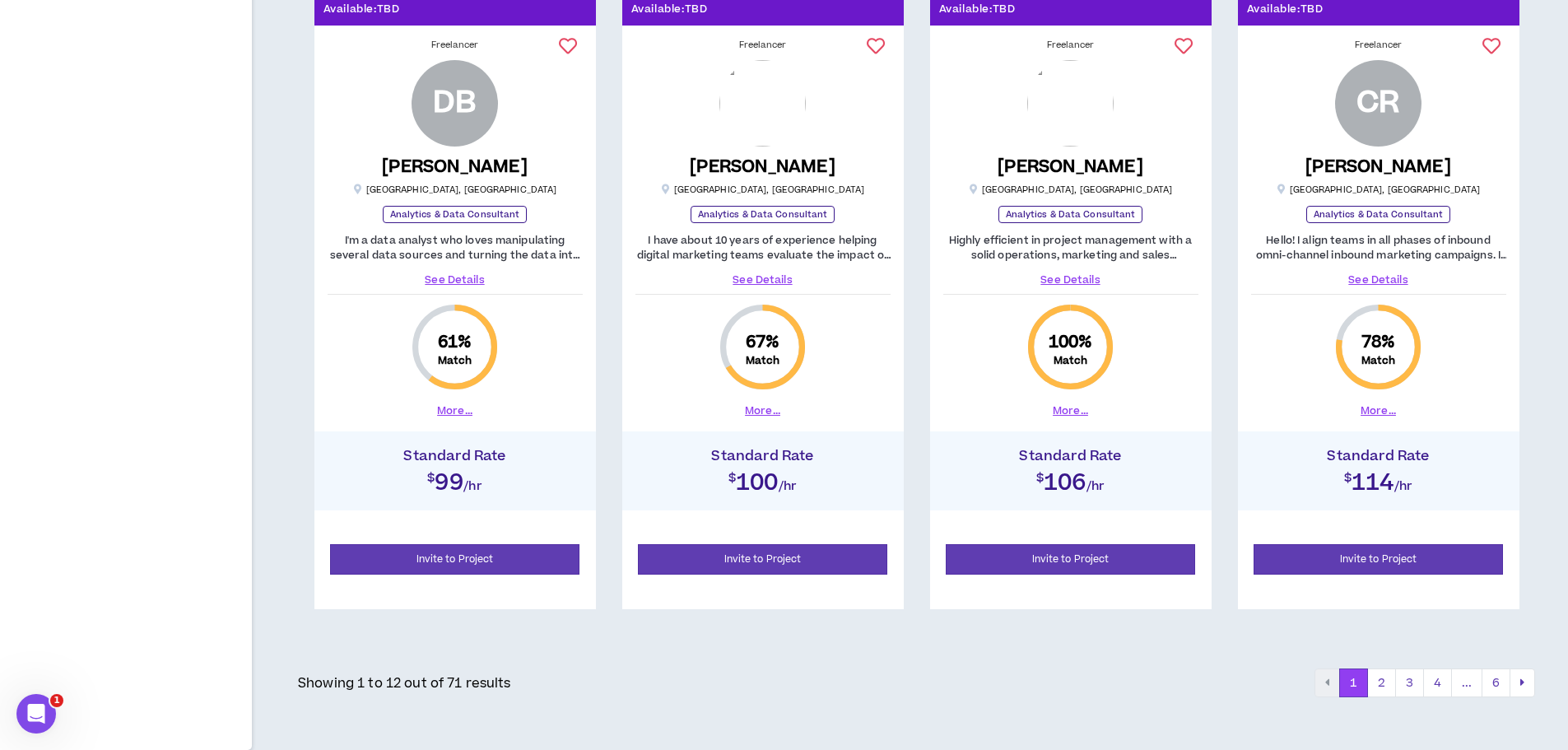
click at [1081, 276] on link "See Details" at bounding box center [1071, 280] width 255 height 15
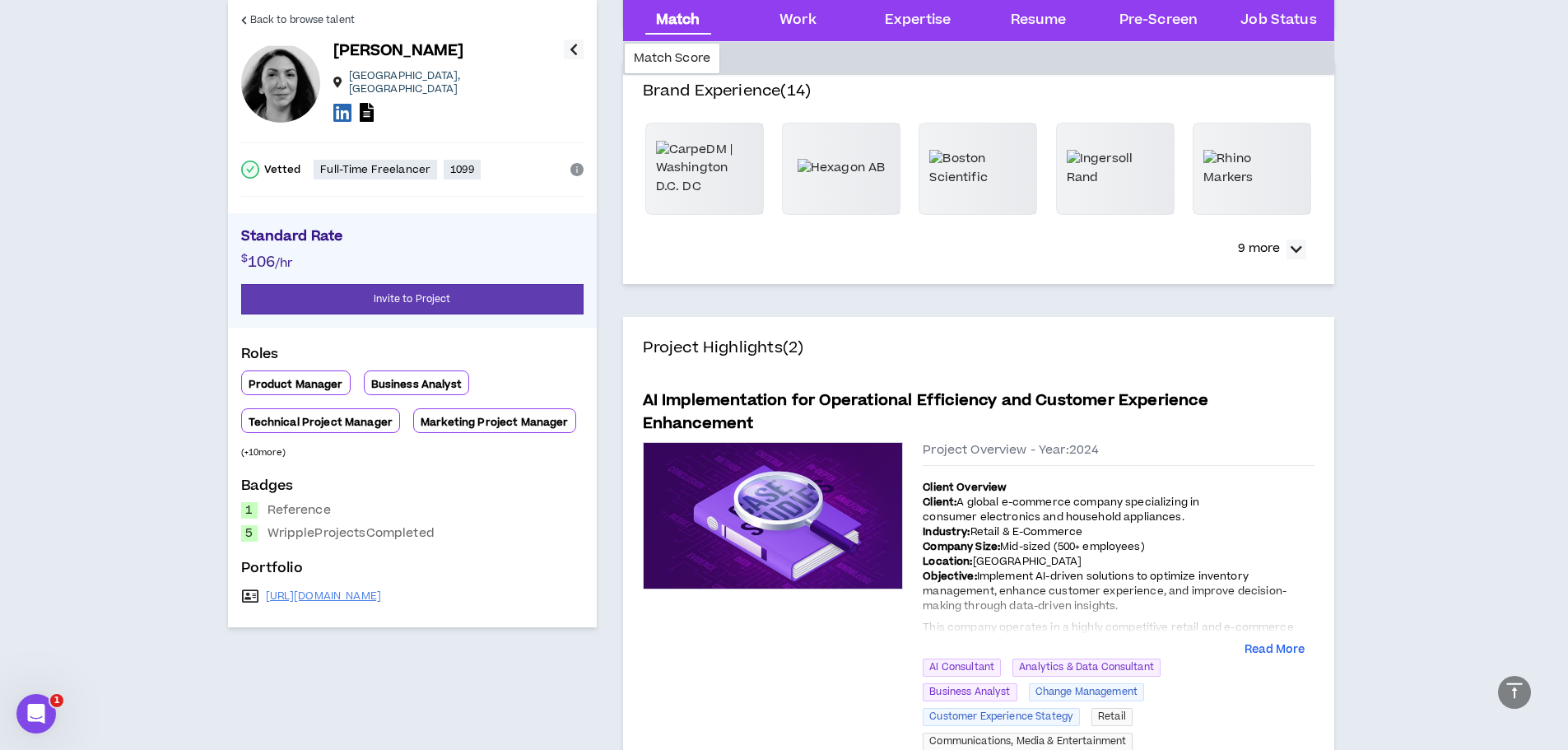
scroll to position [576, 0]
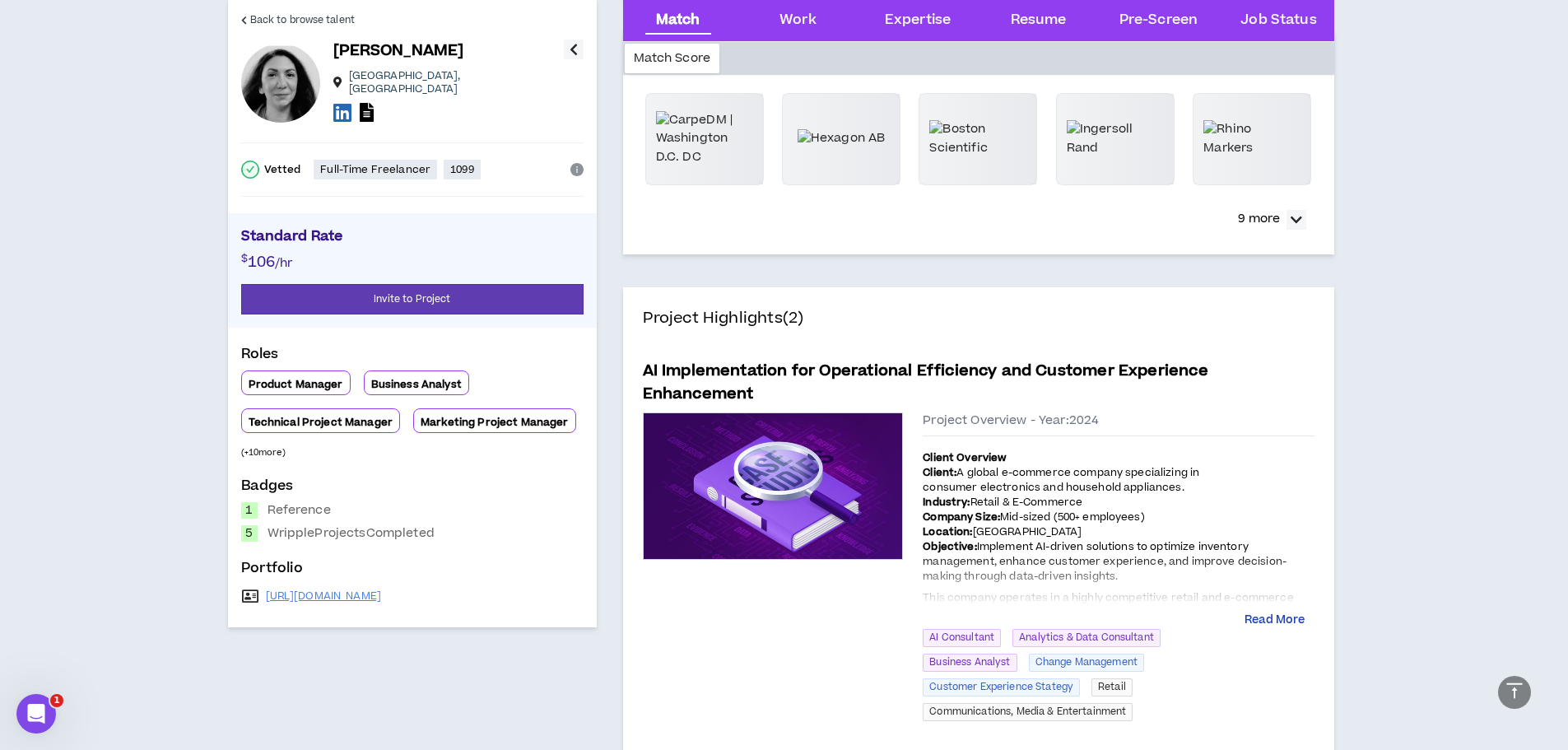
click at [1265, 617] on button "Read More" at bounding box center [1275, 621] width 60 height 17
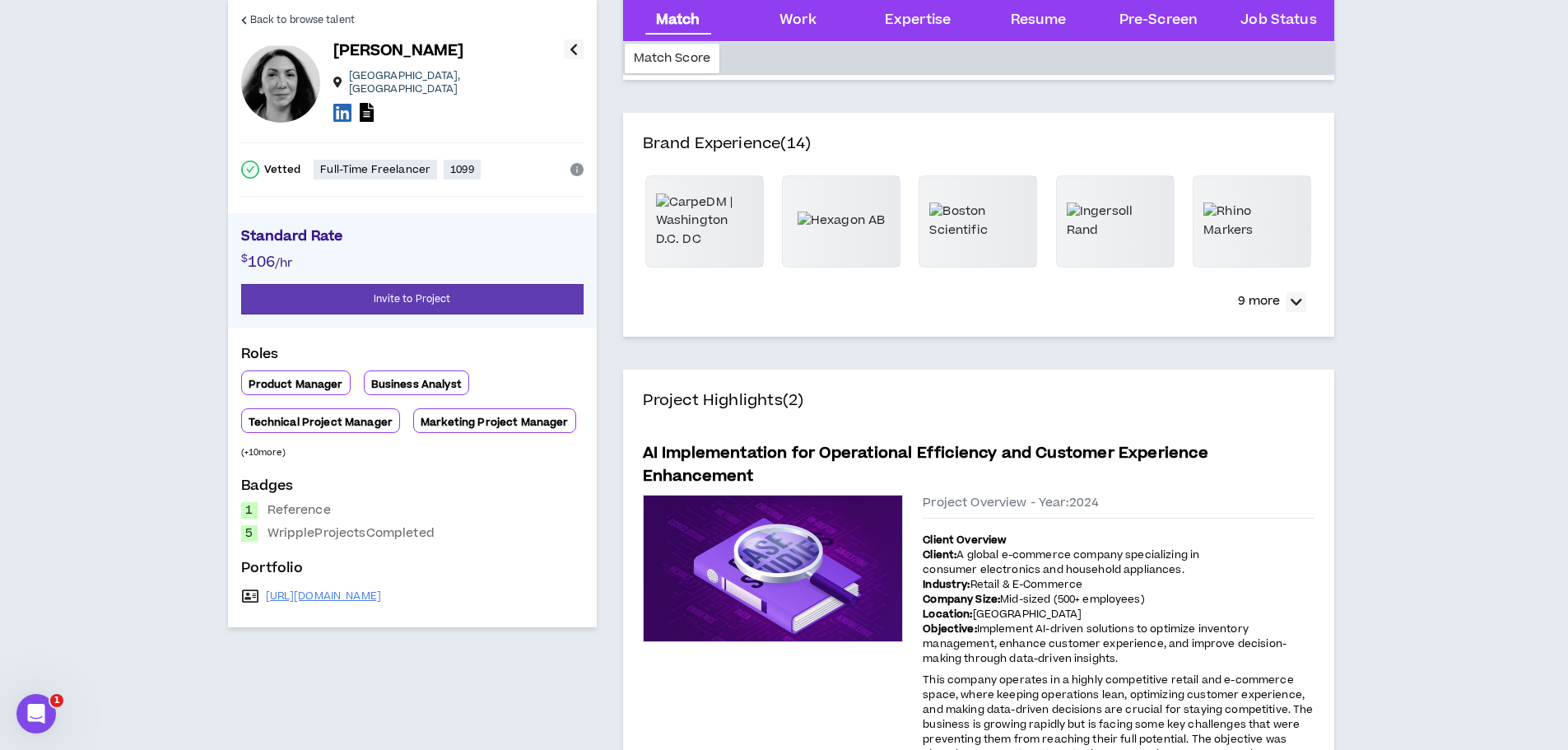
scroll to position [0, 0]
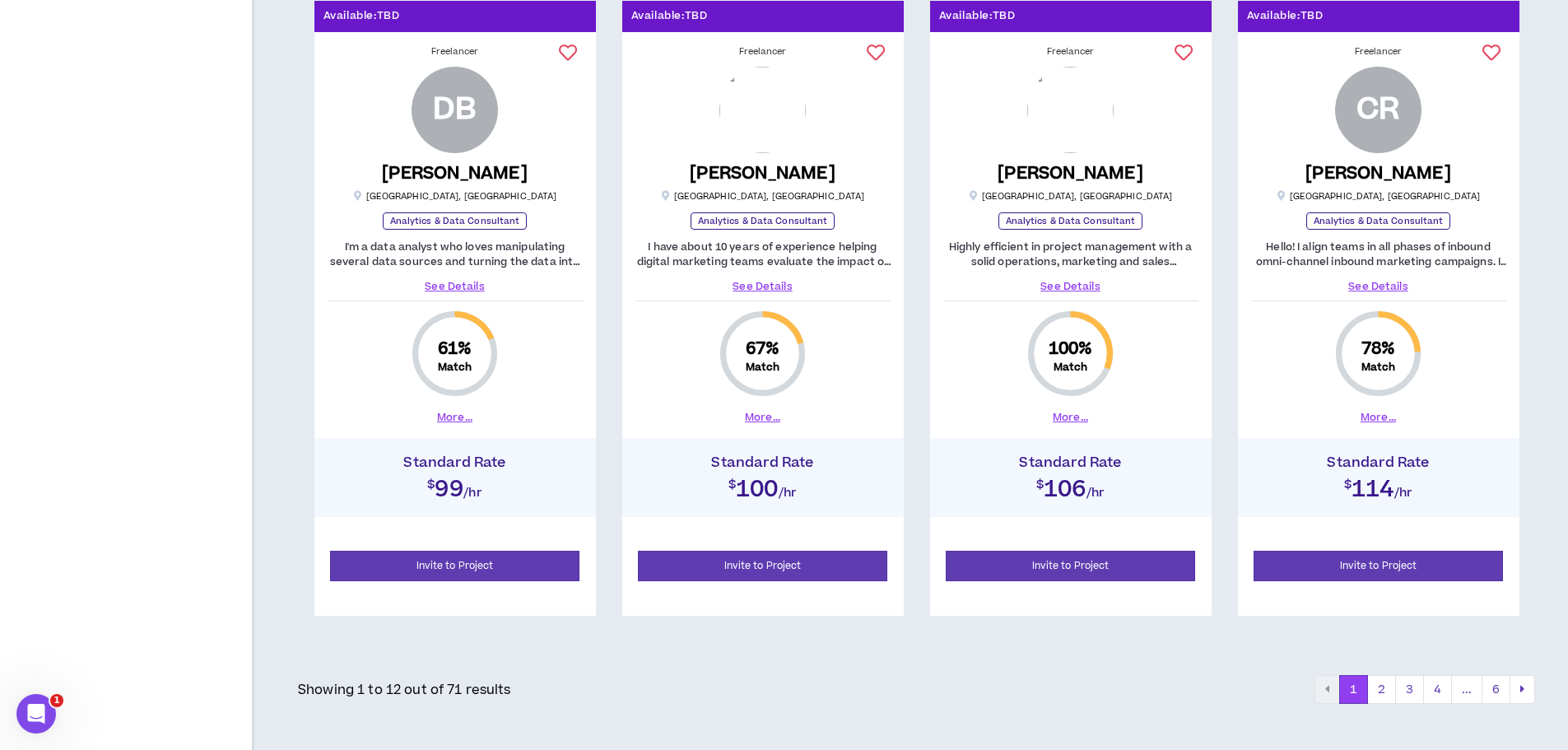
scroll to position [1573, 0]
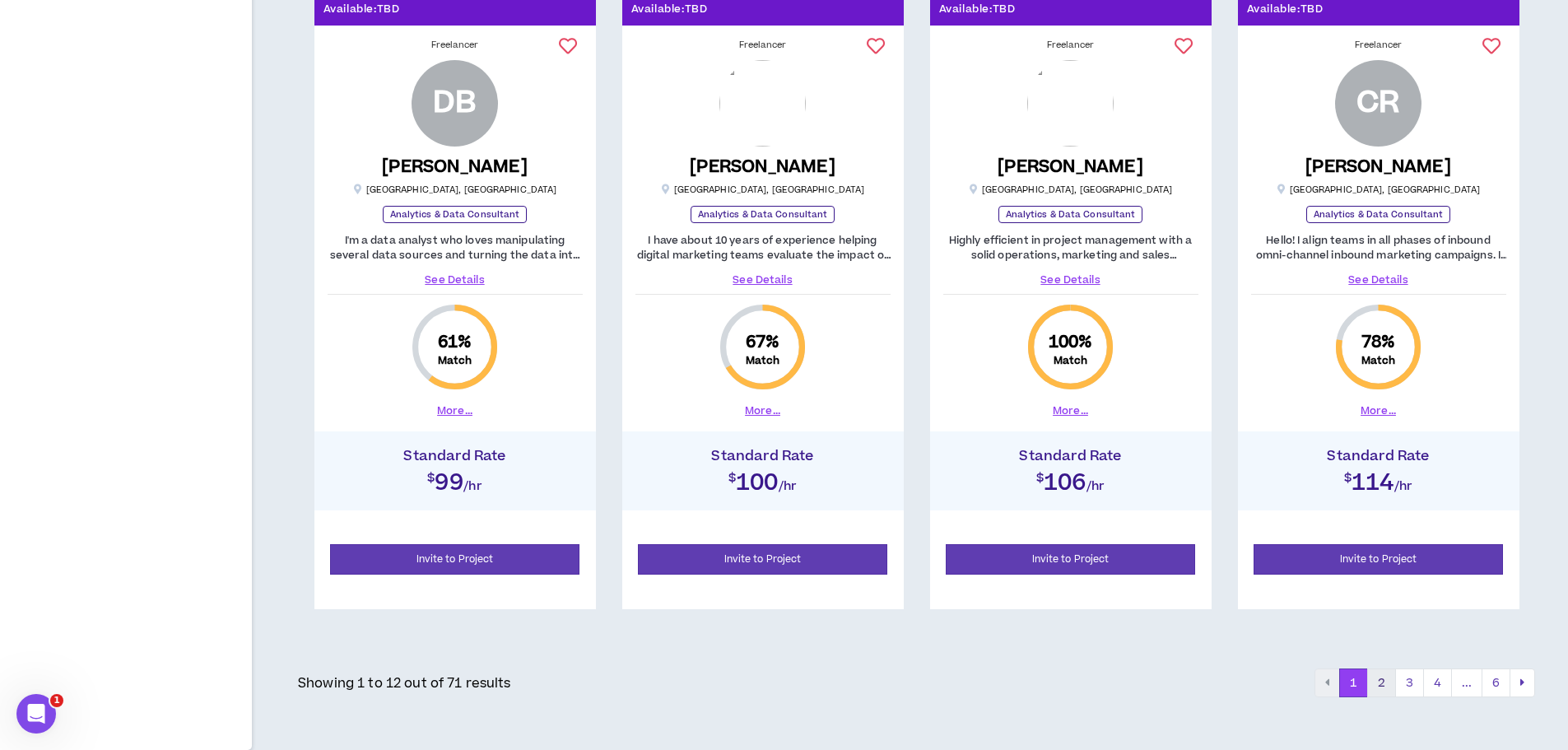
click at [1391, 682] on button "2" at bounding box center [1382, 683] width 29 height 29
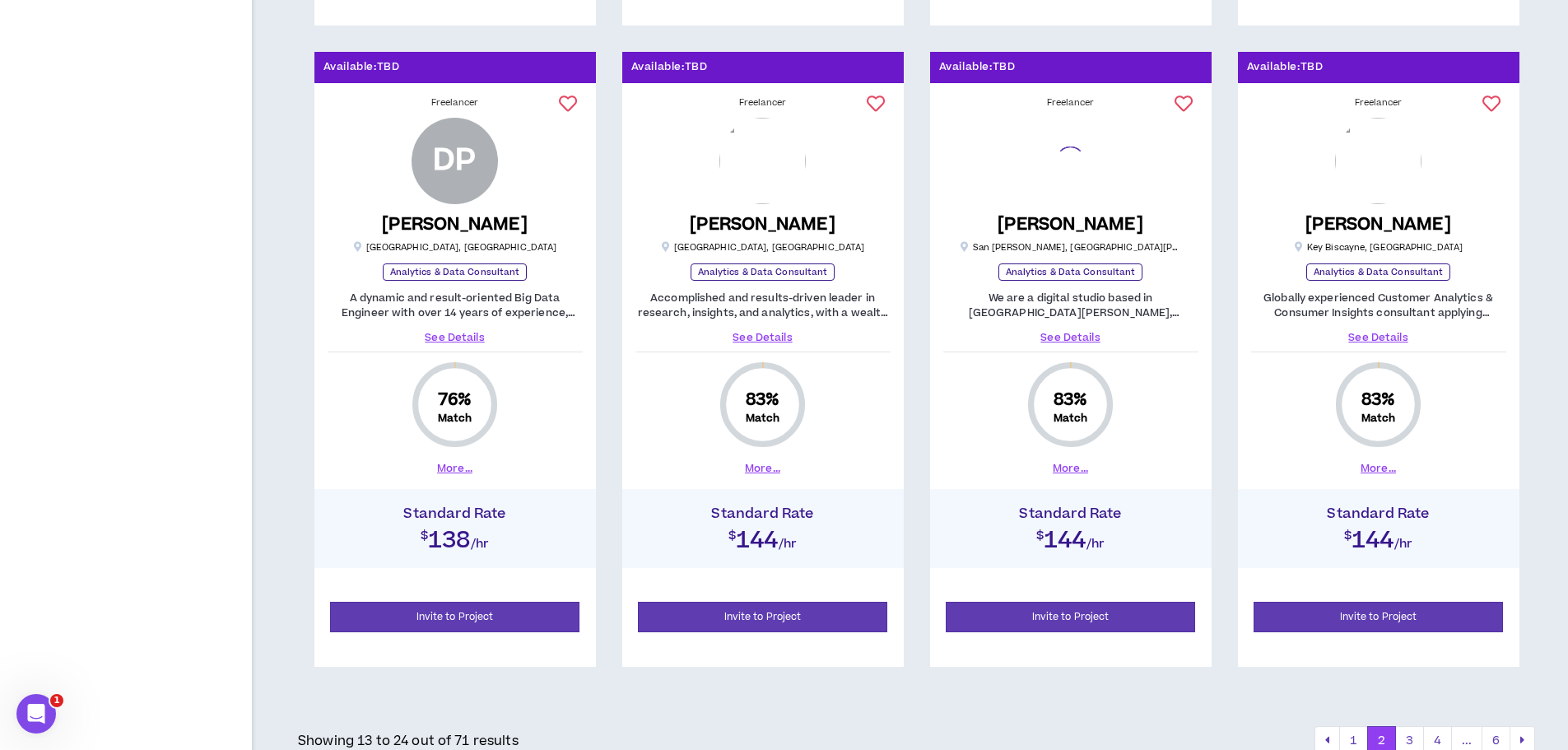
scroll to position [1573, 0]
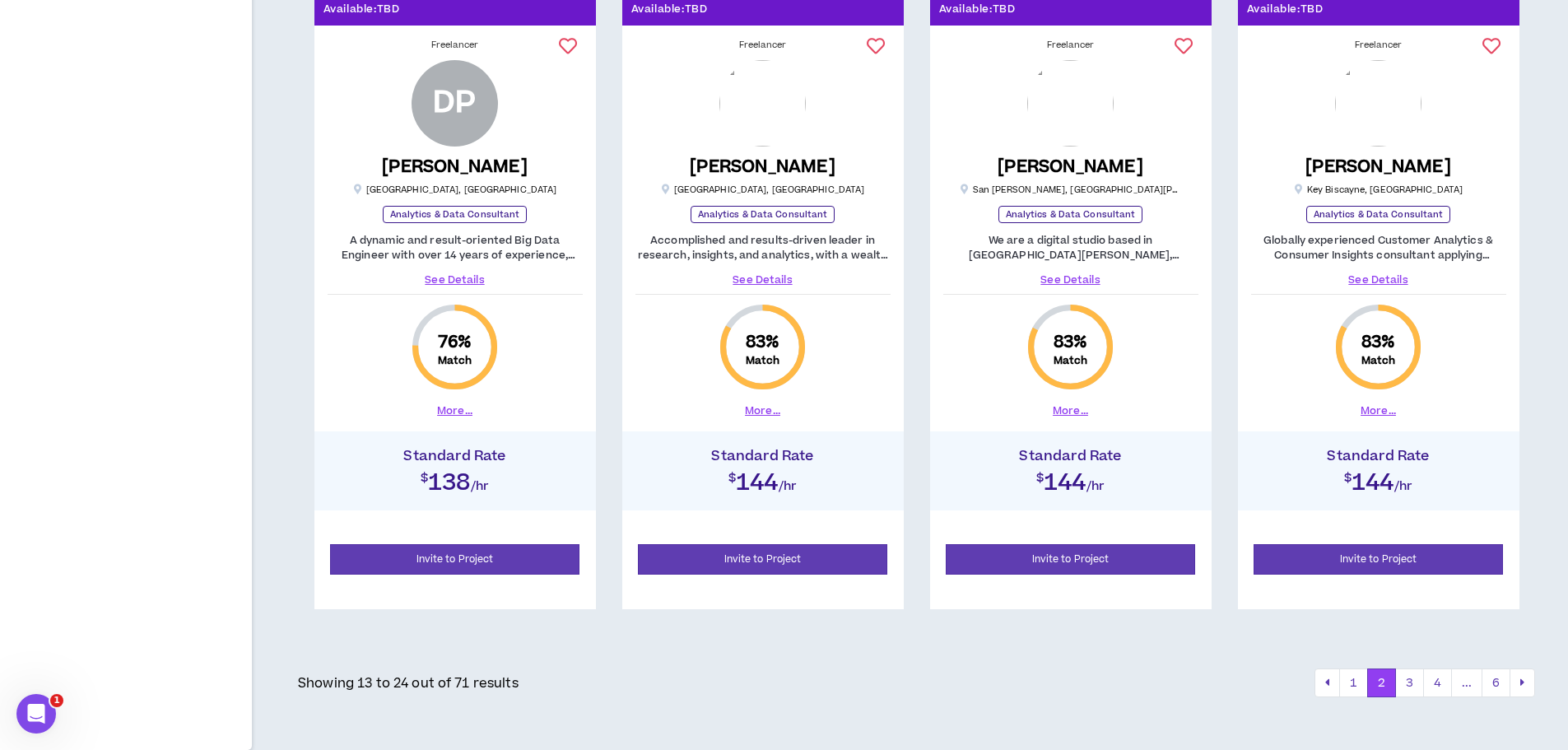
click at [757, 285] on link "See Details" at bounding box center [763, 280] width 255 height 15
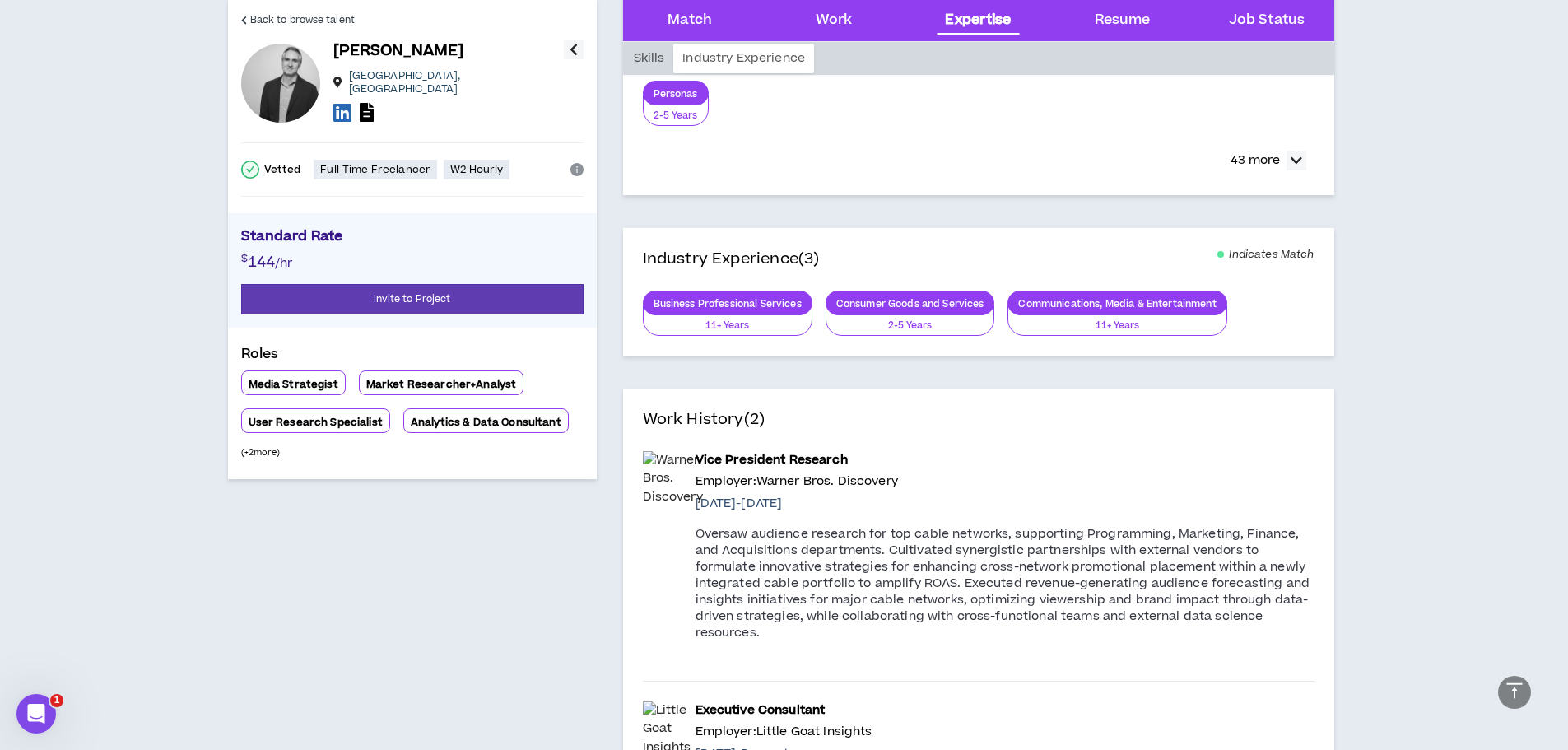
scroll to position [1730, 0]
